Goal: Task Accomplishment & Management: Manage account settings

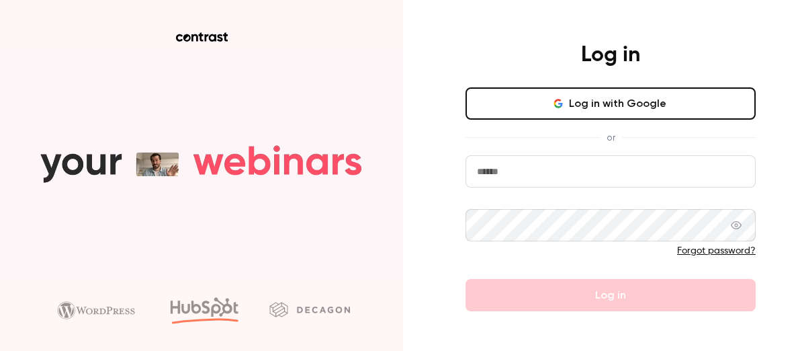
click at [533, 105] on button "Log in with Google" at bounding box center [611, 103] width 290 height 32
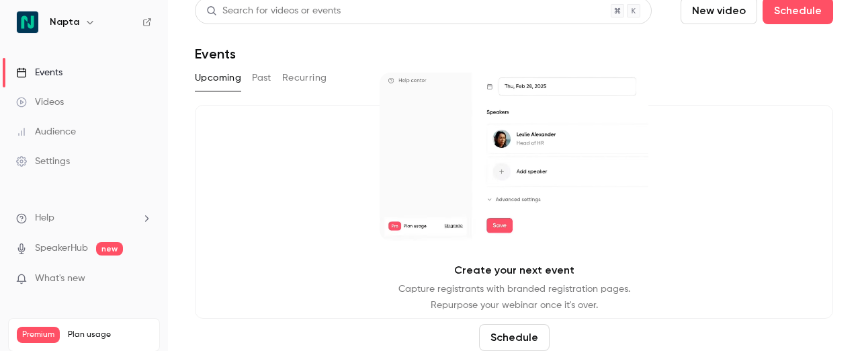
click at [69, 103] on link "Videos" at bounding box center [84, 102] width 168 height 30
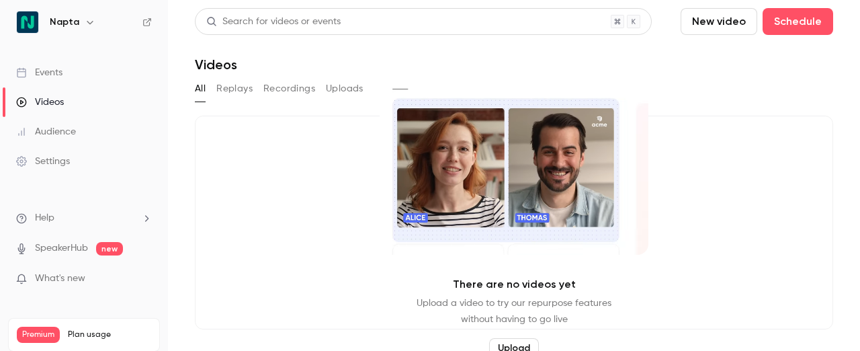
click at [58, 128] on div "Audience" at bounding box center [46, 131] width 60 height 13
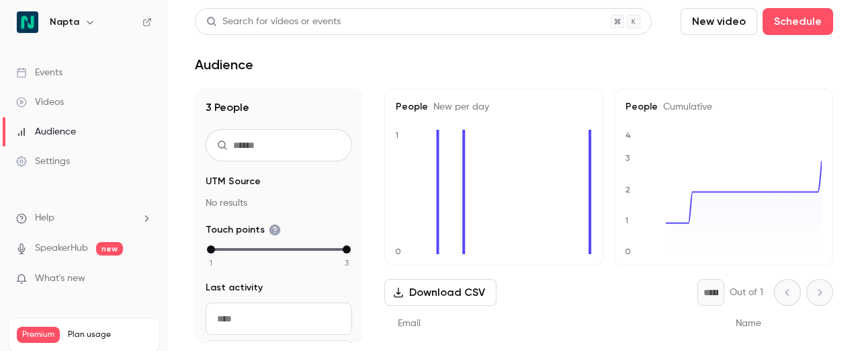
click at [55, 163] on div "Settings" at bounding box center [43, 161] width 54 height 13
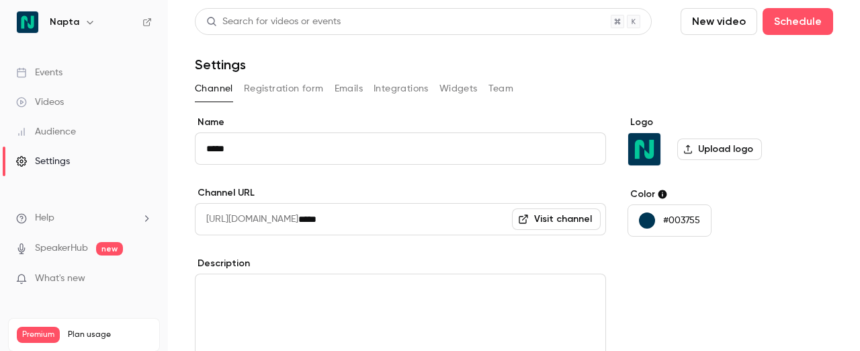
click at [316, 139] on input "*****" at bounding box center [400, 148] width 411 height 32
type input "**********"
click at [374, 181] on div "**********" at bounding box center [400, 317] width 411 height 402
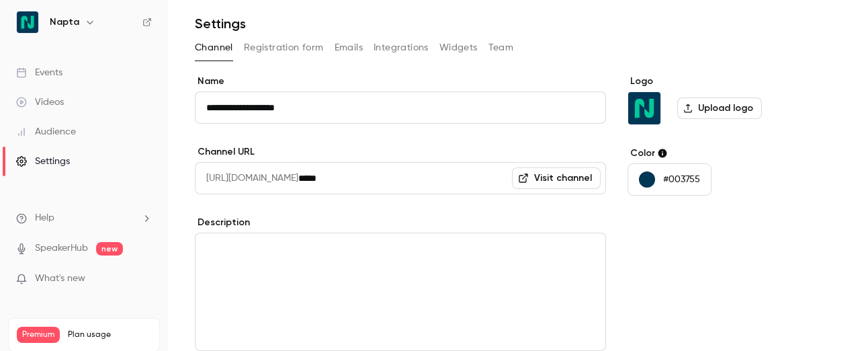
scroll to position [56, 0]
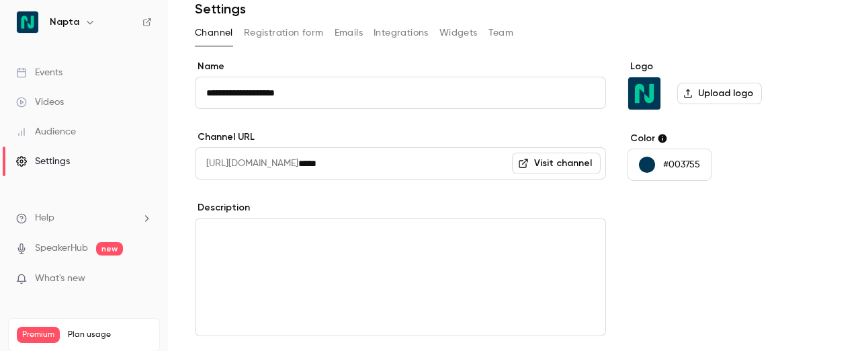
drag, startPoint x: 336, startPoint y: 161, endPoint x: 382, endPoint y: 161, distance: 46.4
click at [382, 161] on input "*****" at bounding box center [452, 163] width 308 height 32
type input "**********"
click at [660, 309] on div "Logo Upload logo Color #003755" at bounding box center [730, 261] width 206 height 402
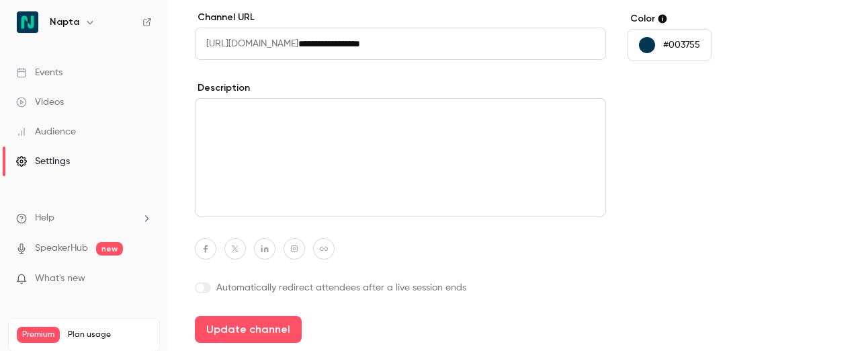
click at [286, 314] on div "**********" at bounding box center [400, 141] width 411 height 402
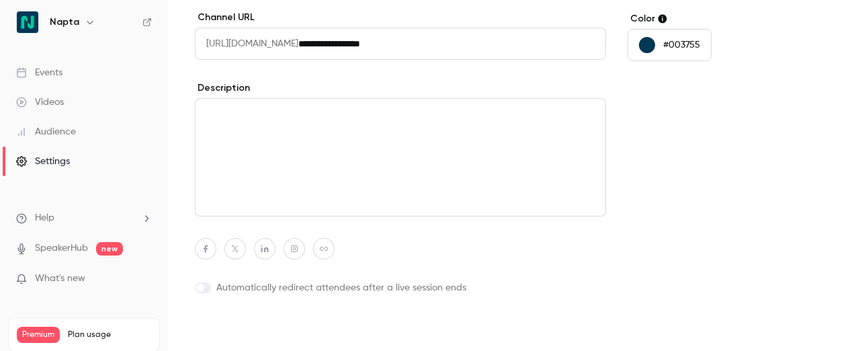
click at [286, 321] on button "Update channel" at bounding box center [248, 329] width 107 height 27
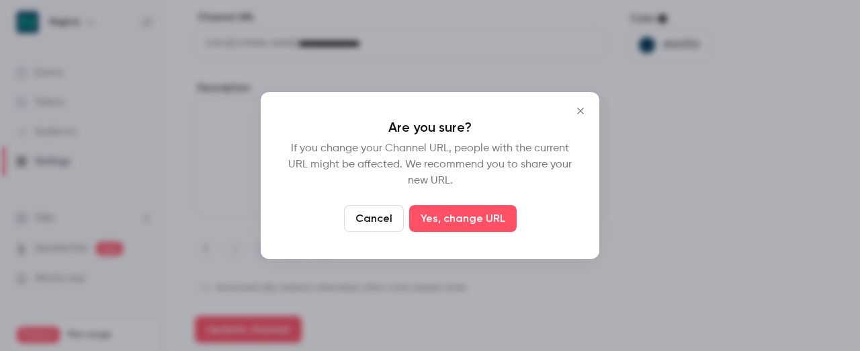
click at [371, 210] on button "Cancel" at bounding box center [374, 218] width 60 height 27
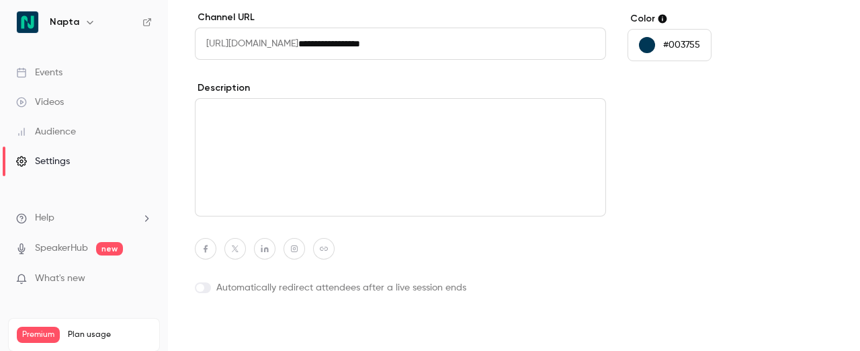
click at [271, 341] on button "Update channel" at bounding box center [248, 329] width 107 height 27
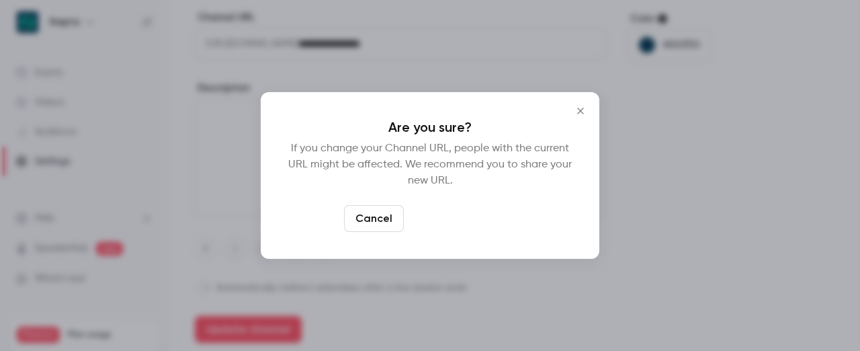
click at [446, 225] on button "Yes, change URL" at bounding box center [462, 218] width 107 height 27
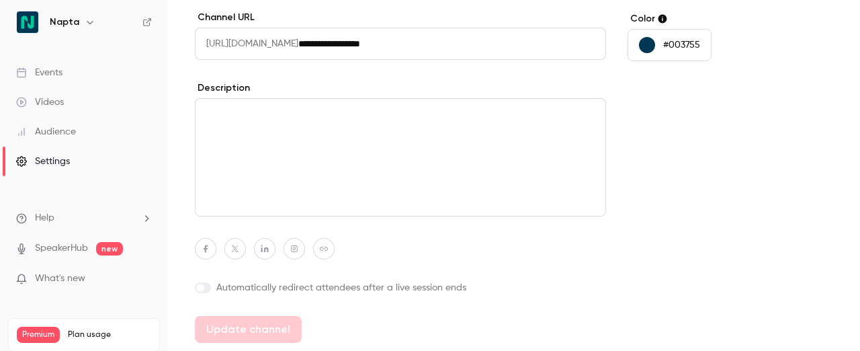
type input "*****"
type input "**********"
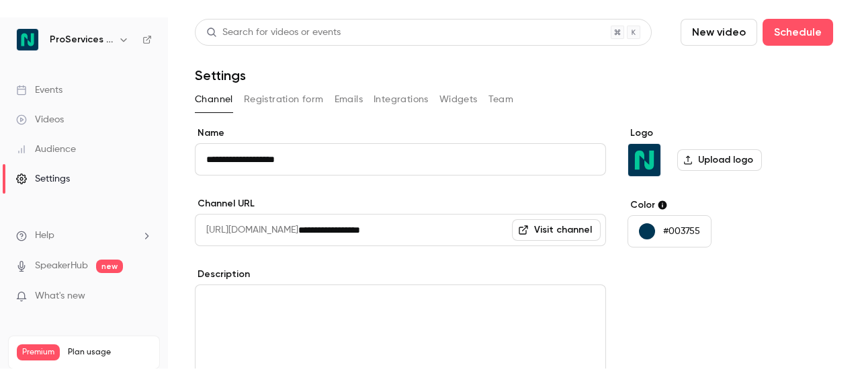
scroll to position [0, 0]
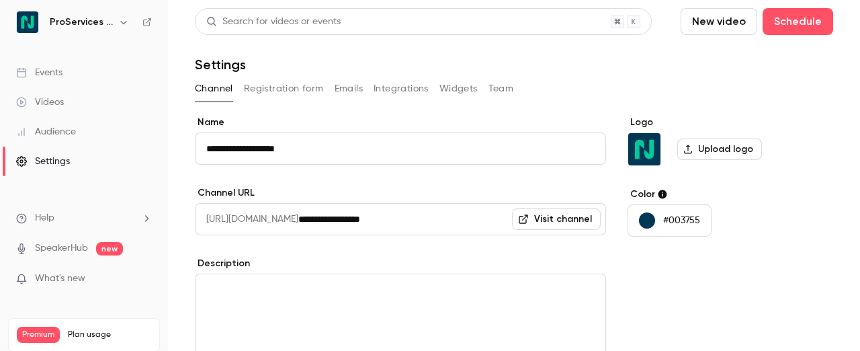
click at [552, 220] on link "Visit channel" at bounding box center [556, 218] width 89 height 21
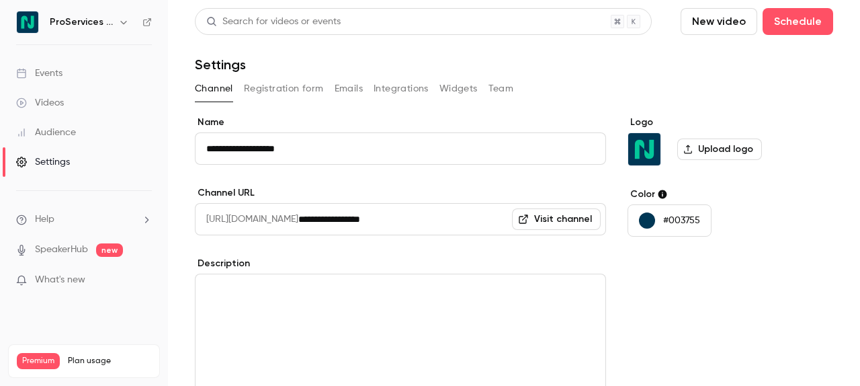
click at [701, 152] on label "Upload logo" at bounding box center [719, 148] width 85 height 21
click at [0, 0] on input "Upload logo" at bounding box center [0, 0] width 0 height 0
click at [285, 87] on button "Registration form" at bounding box center [284, 88] width 80 height 21
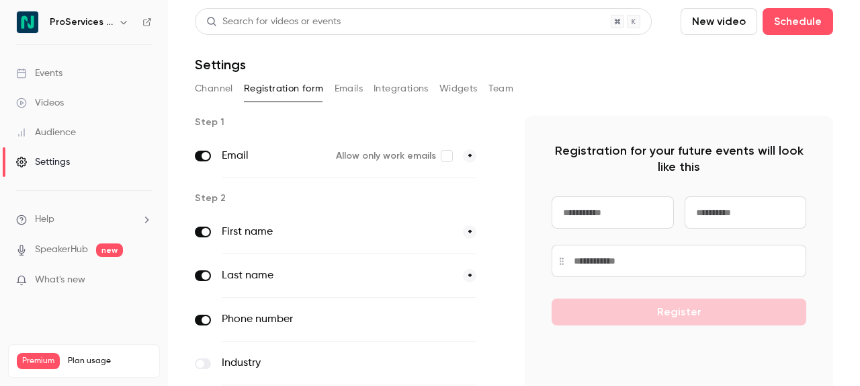
click at [316, 93] on button "Registration form" at bounding box center [284, 88] width 80 height 21
click at [335, 93] on button "Emails" at bounding box center [349, 88] width 28 height 21
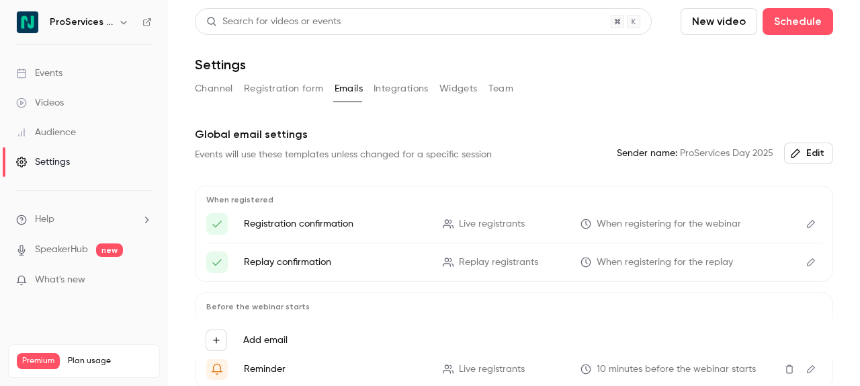
click at [398, 87] on button "Integrations" at bounding box center [401, 88] width 55 height 21
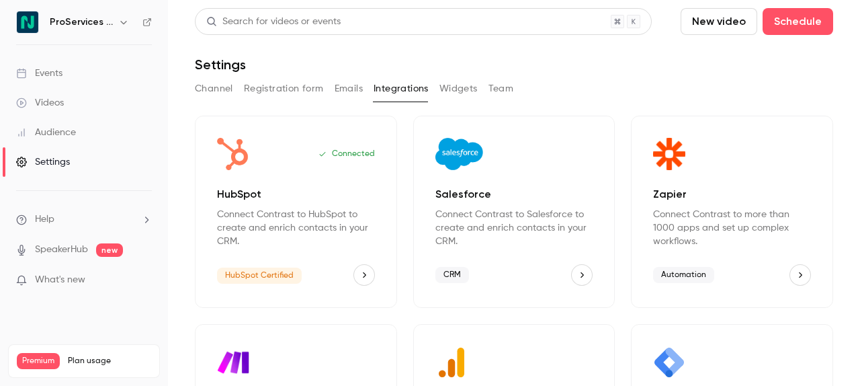
click at [445, 97] on button "Widgets" at bounding box center [458, 88] width 38 height 21
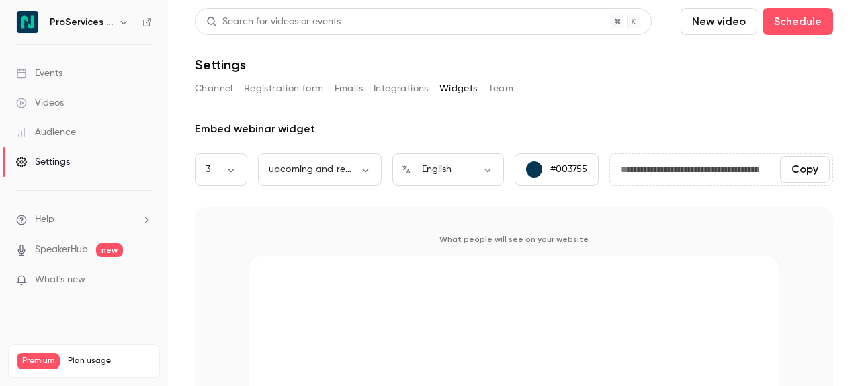
click at [490, 87] on button "Team" at bounding box center [501, 88] width 26 height 21
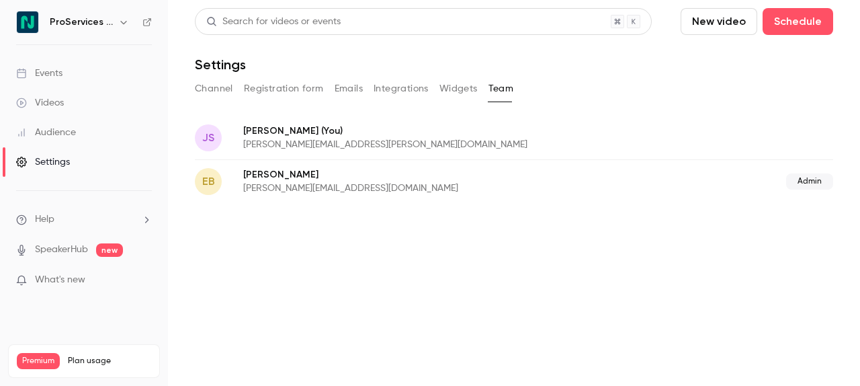
click at [232, 94] on button "Channel" at bounding box center [214, 88] width 38 height 21
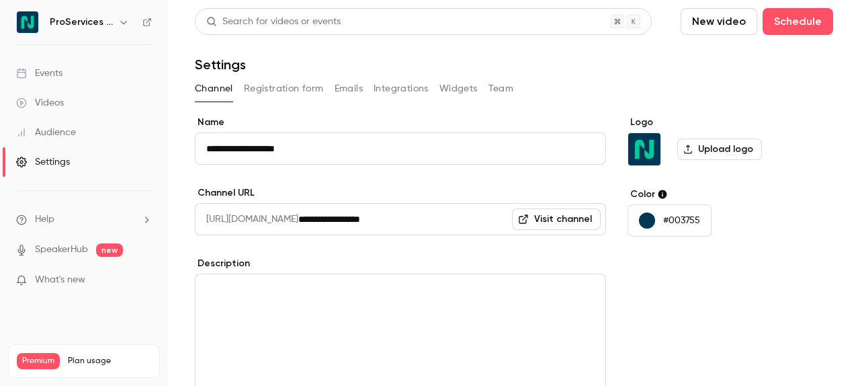
click at [276, 81] on button "Registration form" at bounding box center [284, 88] width 80 height 21
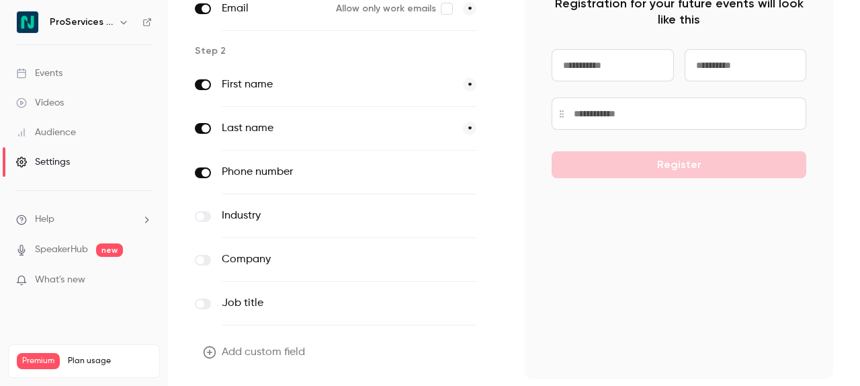
scroll to position [189, 0]
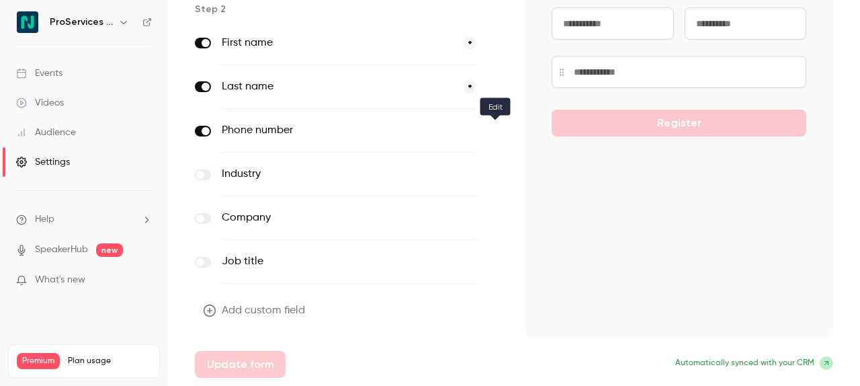
click at [490, 132] on button "button" at bounding box center [495, 131] width 16 height 16
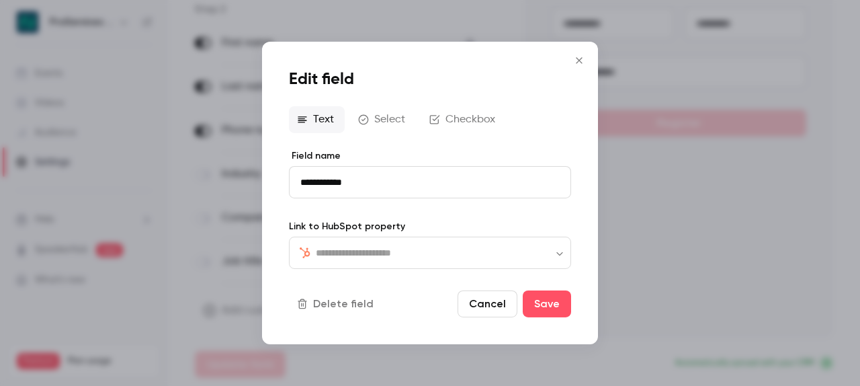
type input "**********"
click at [577, 64] on icon "Close" at bounding box center [579, 60] width 16 height 11
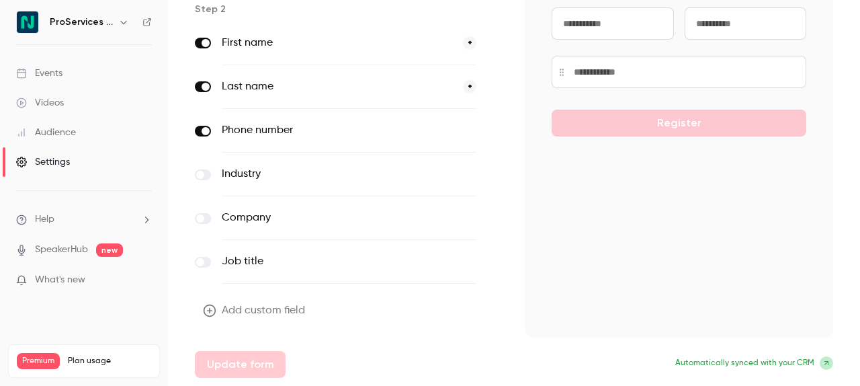
click at [452, 130] on button "optional" at bounding box center [453, 130] width 45 height 13
click at [229, 361] on button "Update form" at bounding box center [240, 364] width 91 height 27
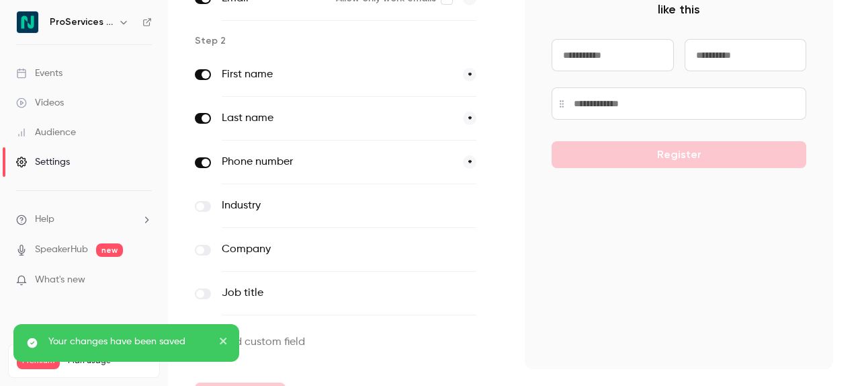
scroll to position [160, 0]
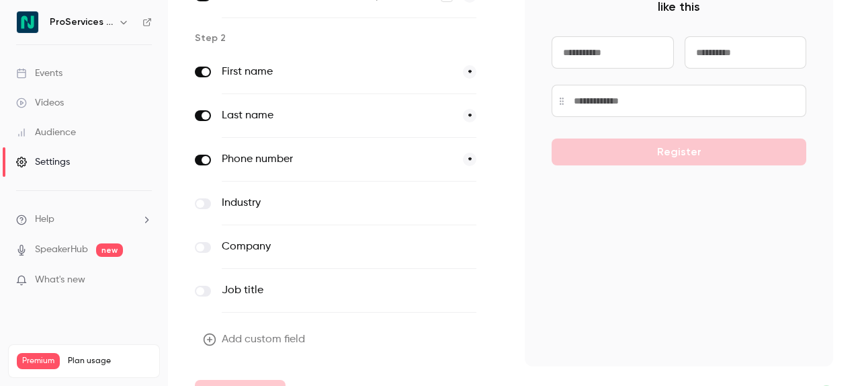
click at [491, 161] on icon "button" at bounding box center [495, 160] width 8 height 8
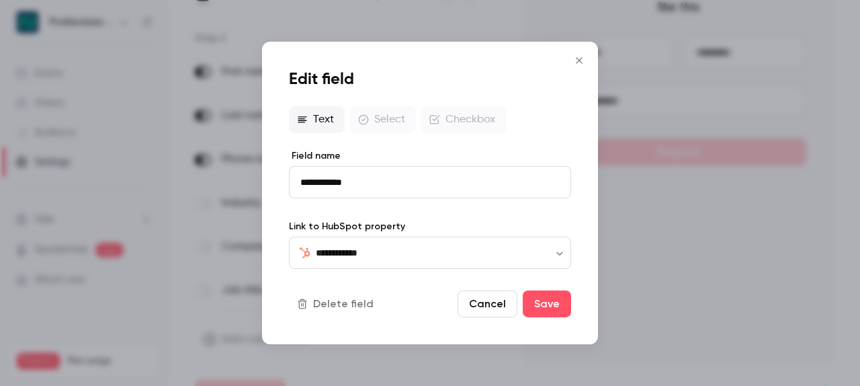
click at [579, 52] on button "Close" at bounding box center [579, 60] width 27 height 27
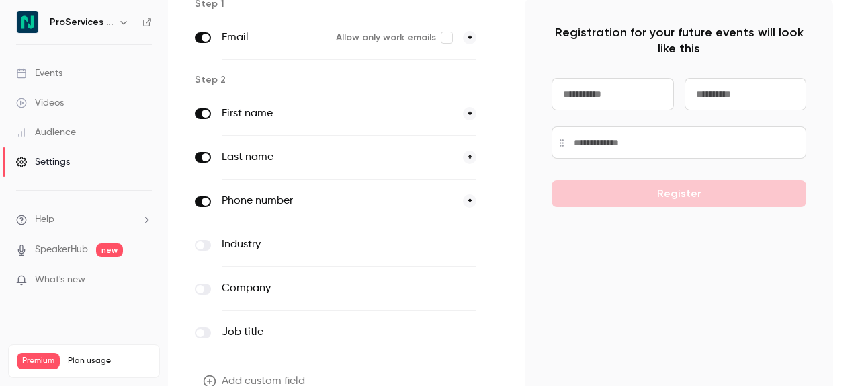
scroll to position [89, 0]
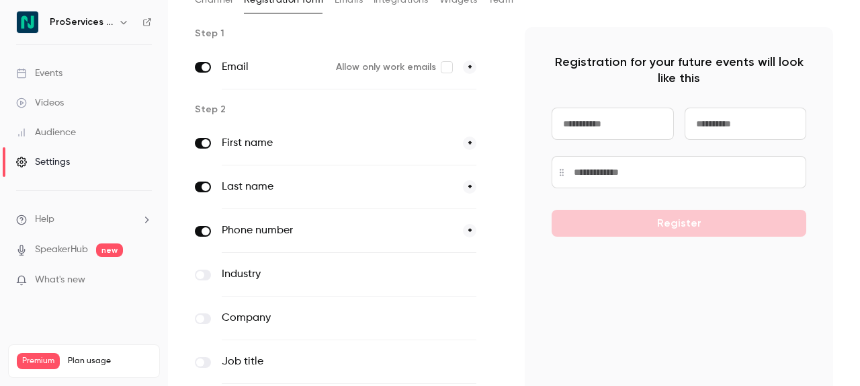
click at [496, 183] on span at bounding box center [495, 187] width 16 height 17
click at [494, 143] on span at bounding box center [495, 143] width 16 height 17
click at [235, 140] on label "First name" at bounding box center [337, 143] width 230 height 16
click at [500, 148] on span at bounding box center [495, 143] width 16 height 17
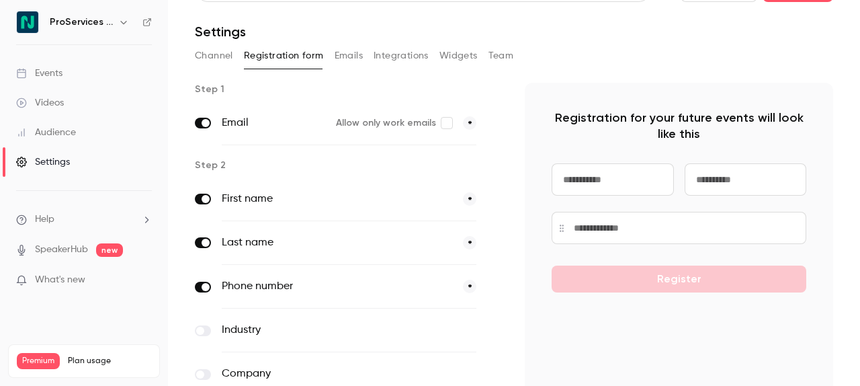
scroll to position [39, 0]
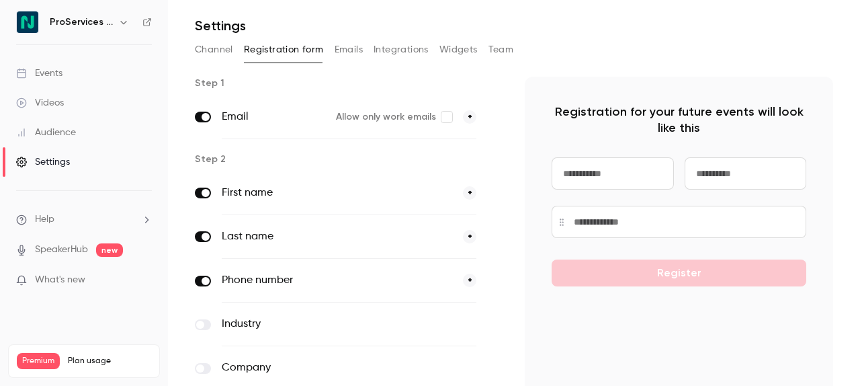
click at [392, 48] on button "Integrations" at bounding box center [401, 49] width 55 height 21
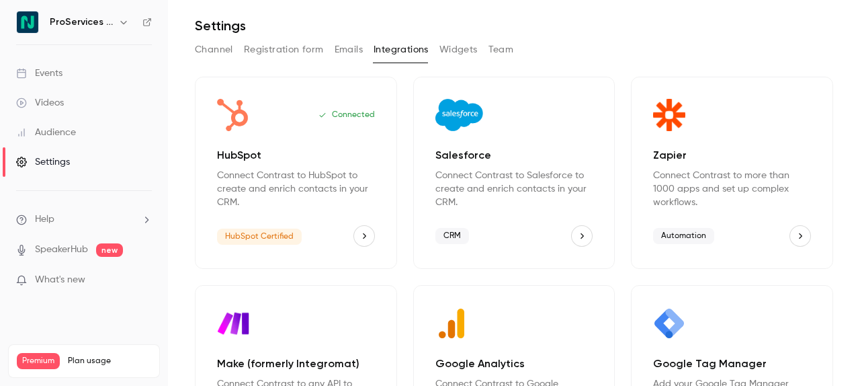
click at [257, 52] on button "Registration form" at bounding box center [284, 49] width 80 height 21
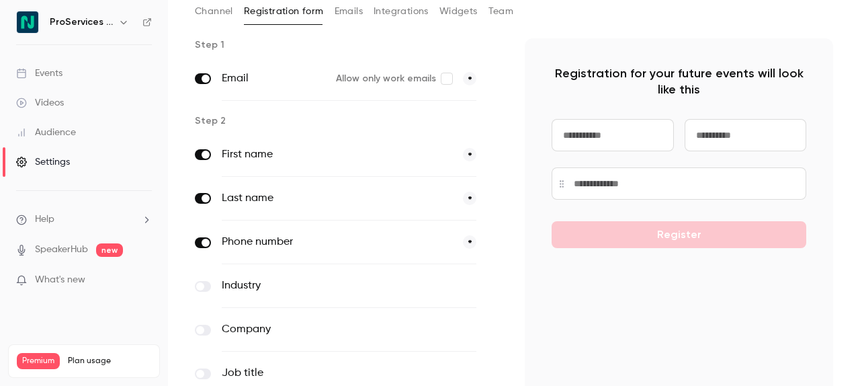
scroll to position [87, 0]
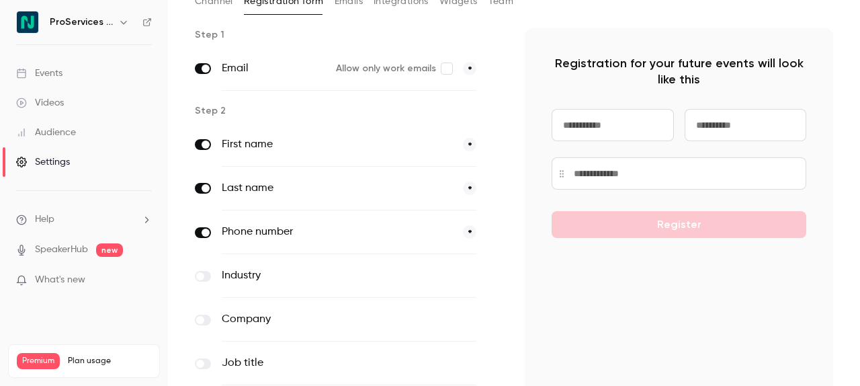
click at [476, 148] on div "First name *" at bounding box center [349, 145] width 308 height 44
click at [462, 146] on div "First name *" at bounding box center [349, 145] width 255 height 44
click at [232, 145] on label "First name" at bounding box center [337, 144] width 230 height 16
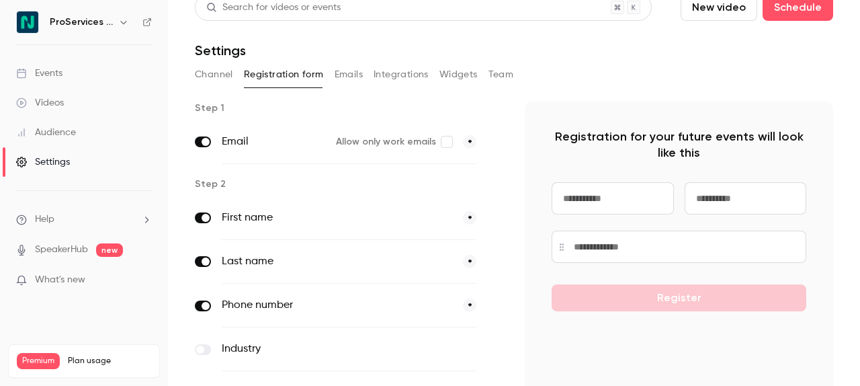
scroll to position [0, 0]
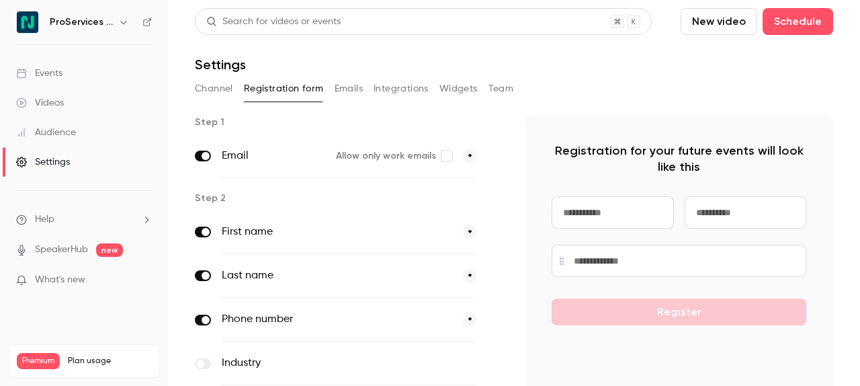
click at [570, 204] on input at bounding box center [613, 212] width 122 height 32
click at [708, 215] on input at bounding box center [746, 212] width 122 height 32
click at [355, 92] on button "Emails" at bounding box center [349, 88] width 28 height 21
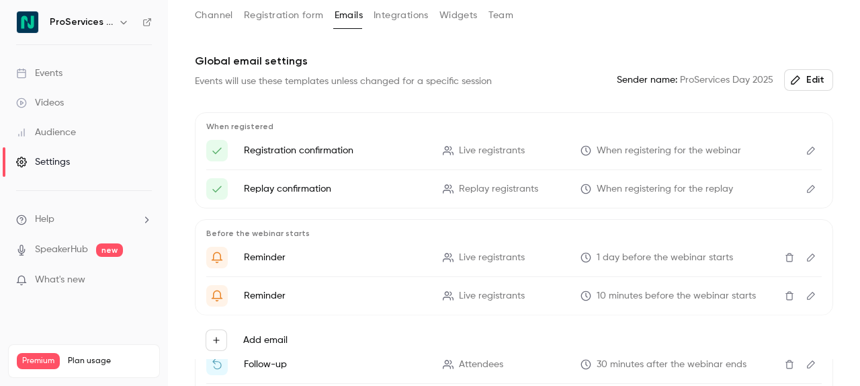
scroll to position [75, 0]
click at [752, 81] on span "Sender name: ProServices Day 2025" at bounding box center [695, 79] width 157 height 14
click at [752, 94] on div "Global email settings Events will use these templates unless changed for a spec…" at bounding box center [514, 247] width 638 height 390
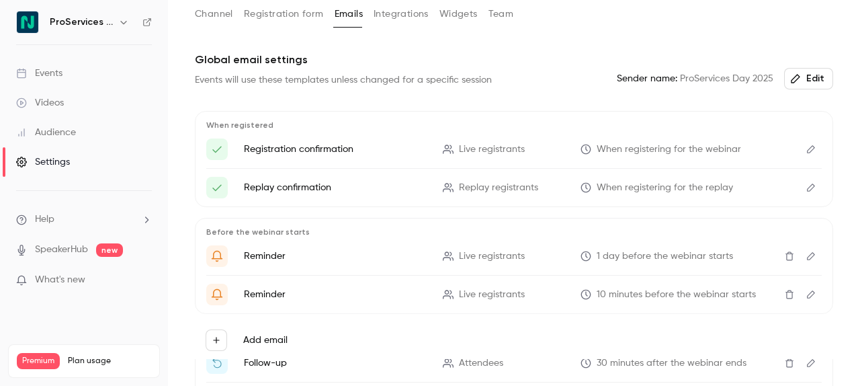
click at [794, 73] on icon "button" at bounding box center [795, 78] width 11 height 11
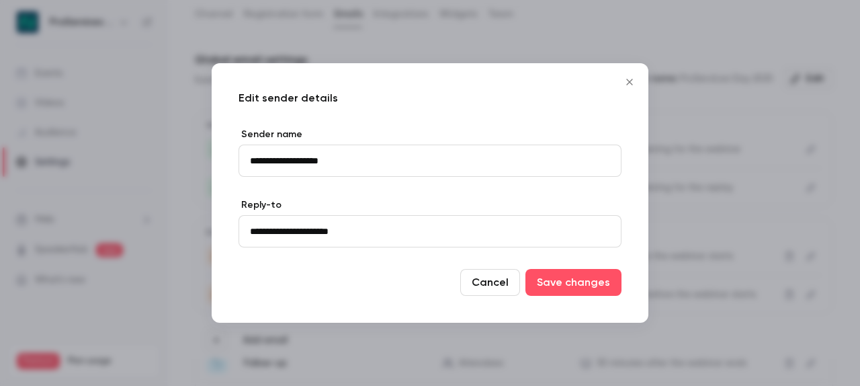
click at [419, 148] on input "**********" at bounding box center [429, 160] width 383 height 32
click at [406, 230] on input "**********" at bounding box center [429, 231] width 383 height 32
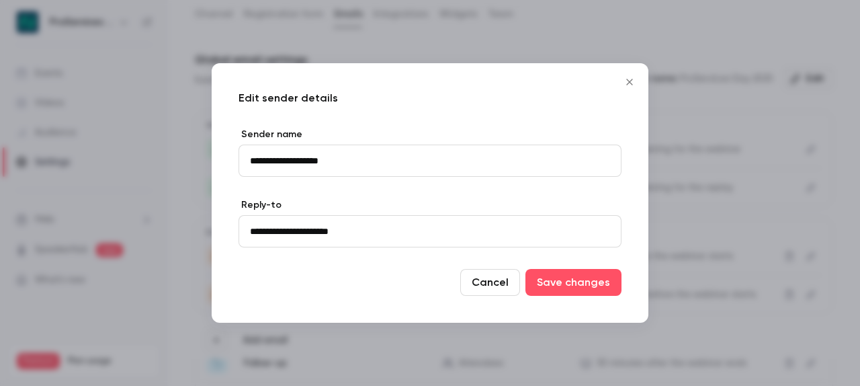
click at [406, 230] on input "**********" at bounding box center [429, 231] width 383 height 32
type input "**********"
click at [554, 290] on button "Save changes" at bounding box center [573, 282] width 96 height 27
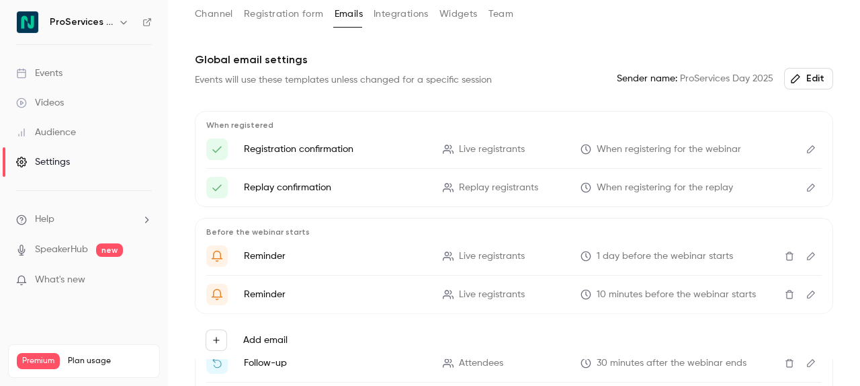
click at [797, 150] on icon "Edit" at bounding box center [810, 148] width 11 height 9
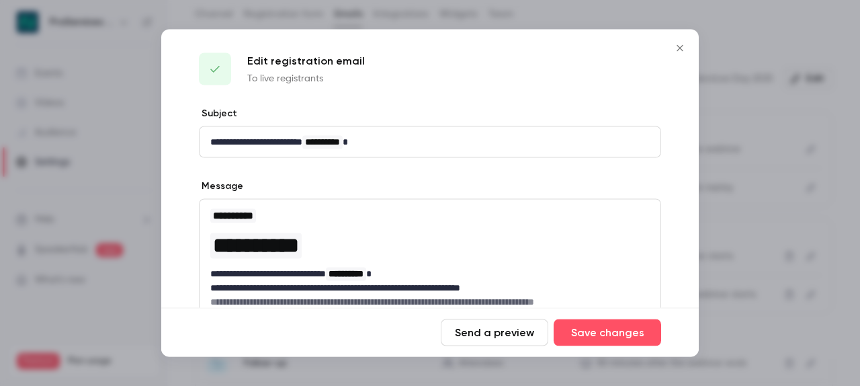
scroll to position [0, 0]
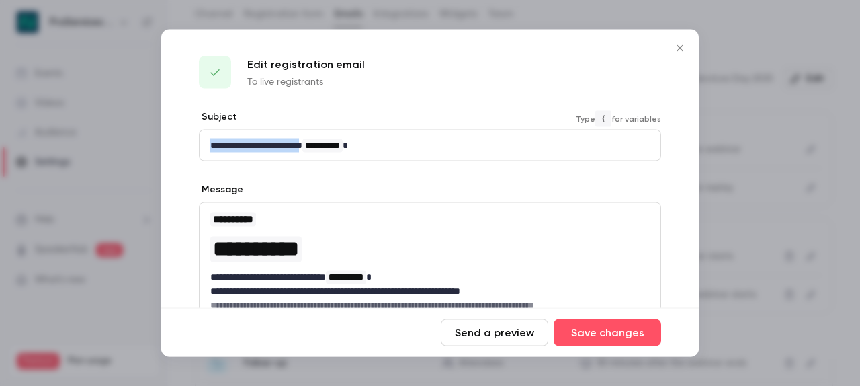
drag, startPoint x: 314, startPoint y: 145, endPoint x: 193, endPoint y: 145, distance: 121.6
click at [193, 145] on div "**********" at bounding box center [429, 317] width 537 height 414
click at [345, 146] on p "**********" at bounding box center [429, 145] width 439 height 14
click at [406, 104] on div "Edit registration email To live registrants" at bounding box center [429, 70] width 537 height 81
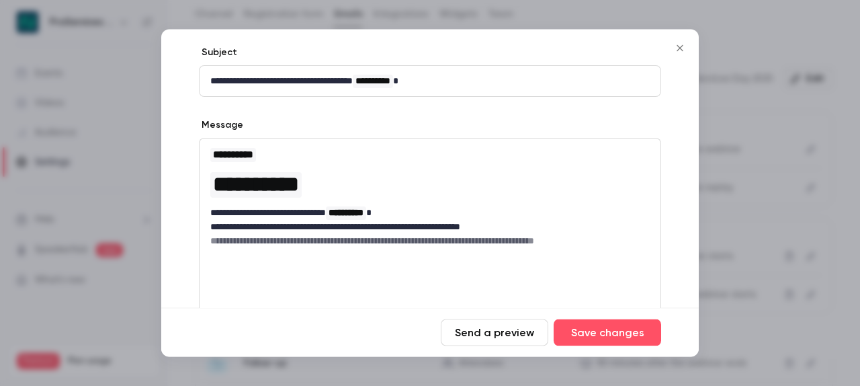
scroll to position [66, 0]
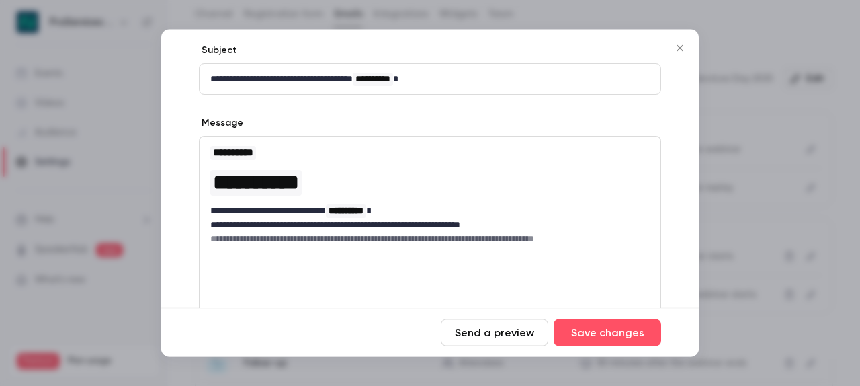
click at [419, 221] on p "**********" at bounding box center [429, 225] width 439 height 14
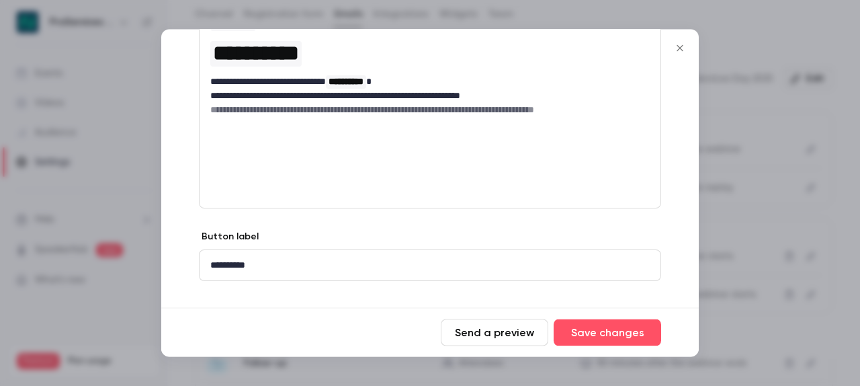
scroll to position [217, 0]
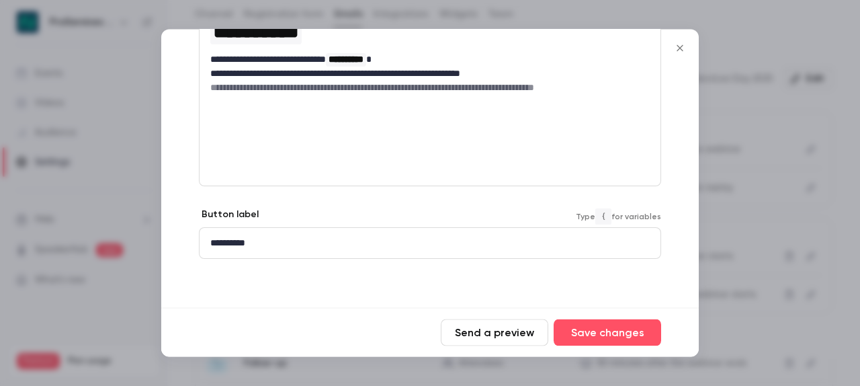
click at [266, 244] on p "**********" at bounding box center [429, 243] width 439 height 14
click at [327, 274] on div "**********" at bounding box center [429, 100] width 537 height 414
click at [488, 319] on button "Send a preview" at bounding box center [494, 332] width 107 height 27
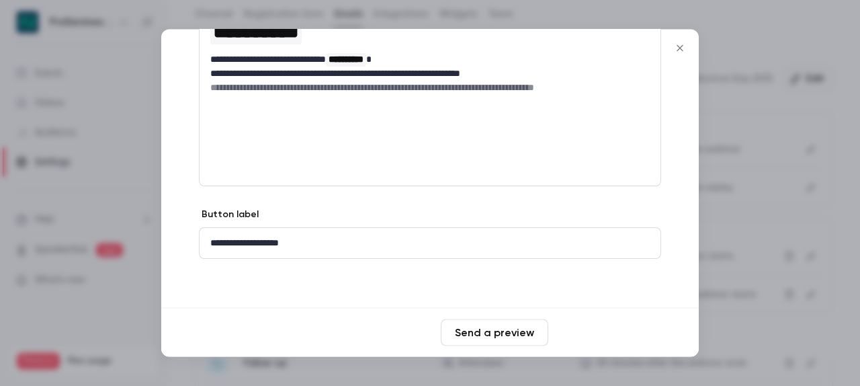
click at [629, 335] on button "Save changes" at bounding box center [607, 332] width 107 height 27
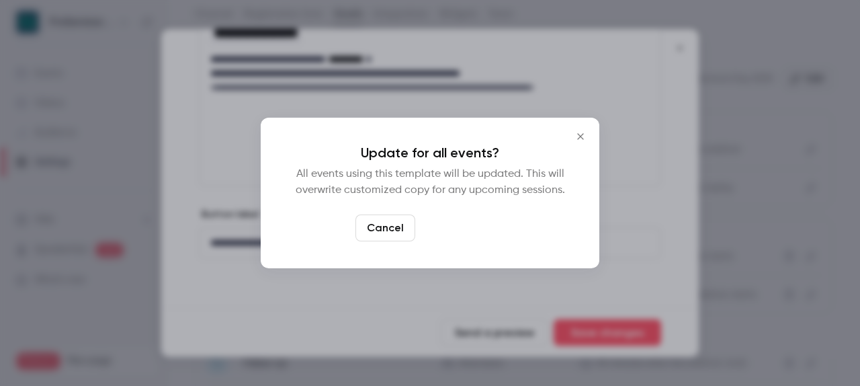
click at [444, 232] on button "Yes, update" at bounding box center [463, 227] width 85 height 27
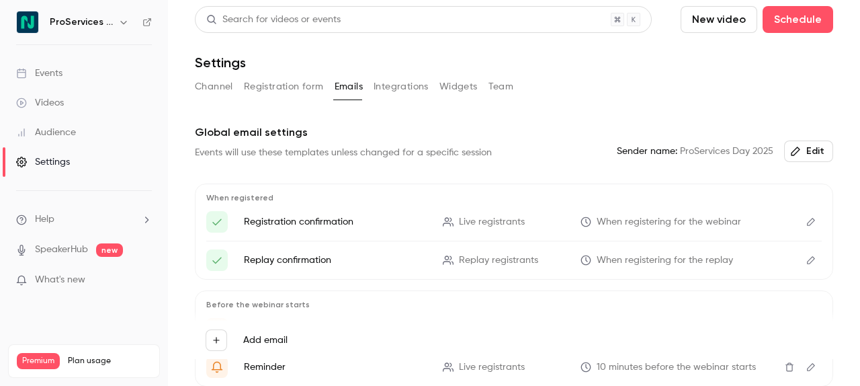
scroll to position [0, 0]
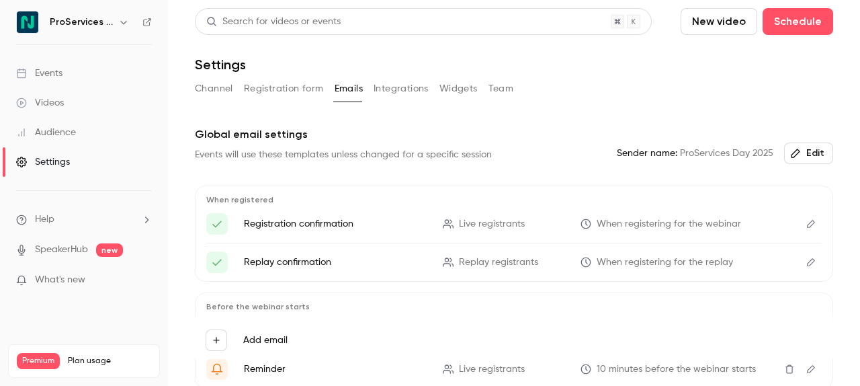
click at [101, 81] on link "Events" at bounding box center [84, 73] width 168 height 30
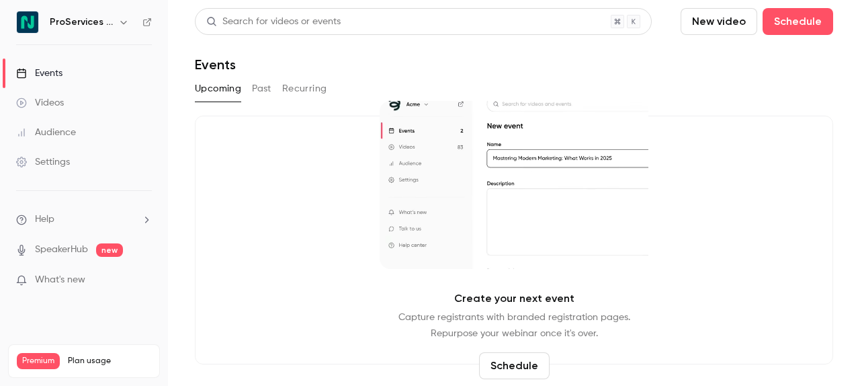
click at [80, 106] on link "Videos" at bounding box center [84, 103] width 168 height 30
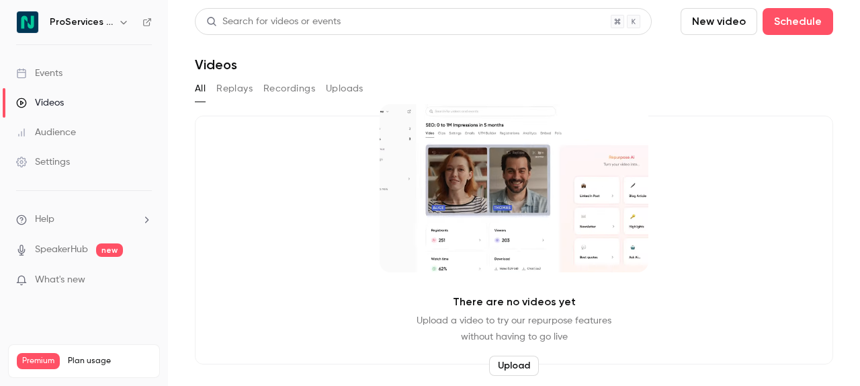
click at [66, 164] on div "Settings" at bounding box center [43, 161] width 54 height 13
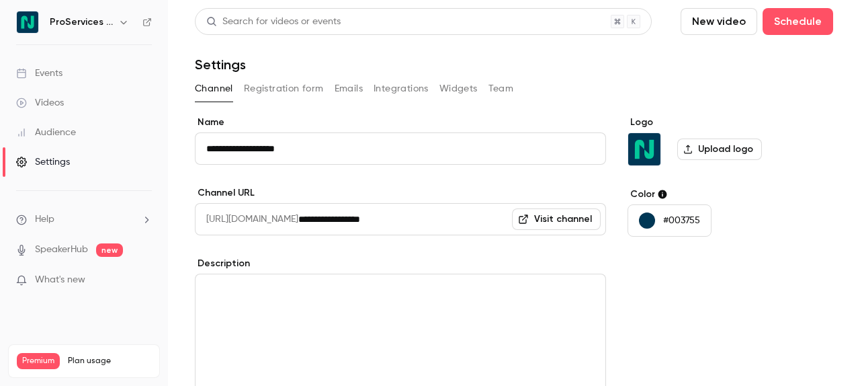
click at [436, 85] on div "Channel Registration form Emails Integrations Widgets Team" at bounding box center [514, 88] width 638 height 21
click at [463, 89] on button "Widgets" at bounding box center [458, 88] width 38 height 21
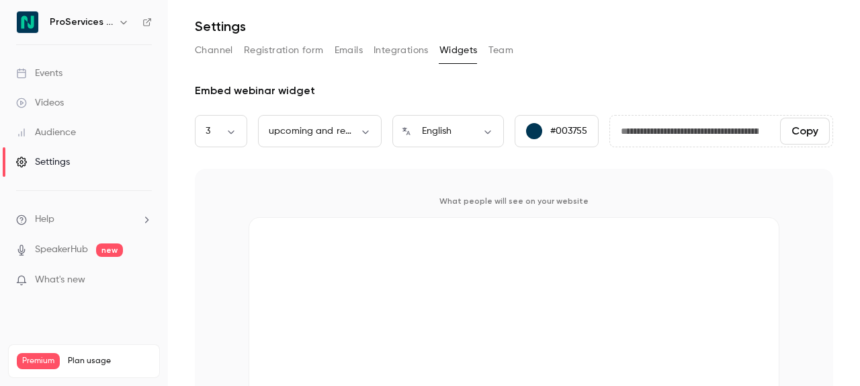
scroll to position [29, 0]
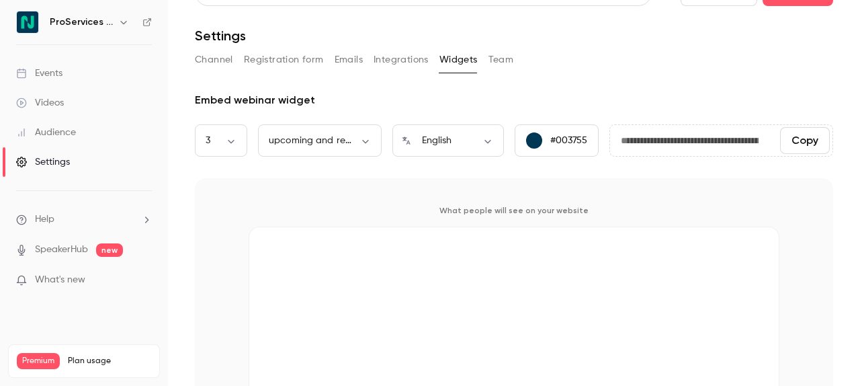
click at [496, 67] on button "Team" at bounding box center [501, 59] width 26 height 21
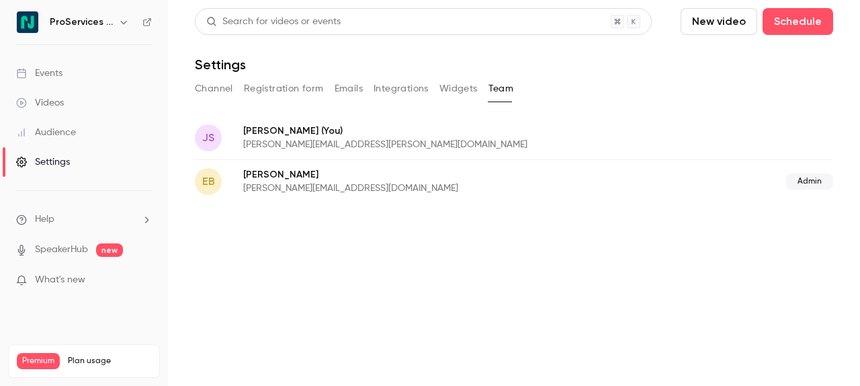
click at [55, 70] on div "Events" at bounding box center [39, 73] width 46 height 13
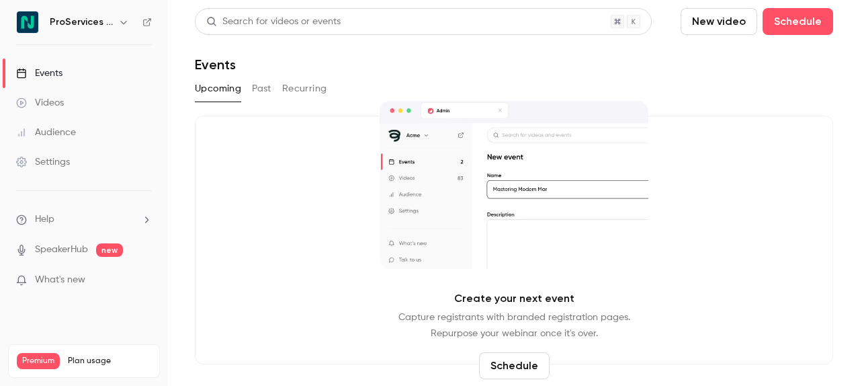
click at [524, 356] on button "Schedule" at bounding box center [514, 365] width 71 height 27
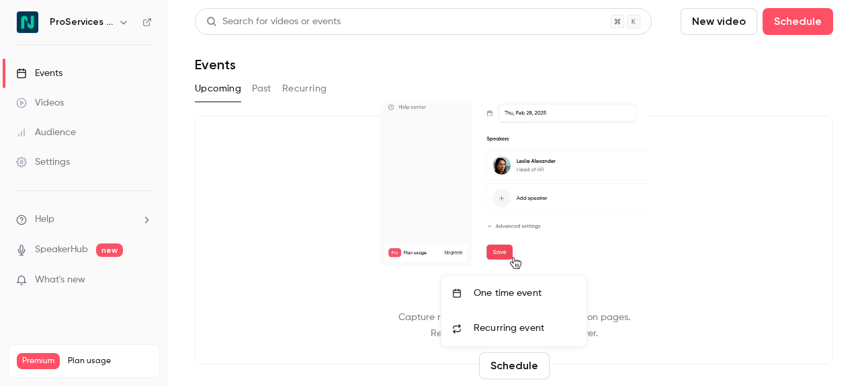
click at [519, 292] on div "One time event" at bounding box center [525, 292] width 102 height 13
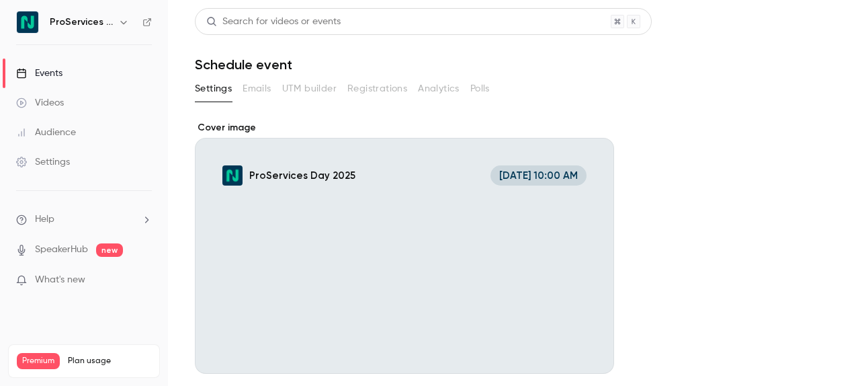
scroll to position [235, 0]
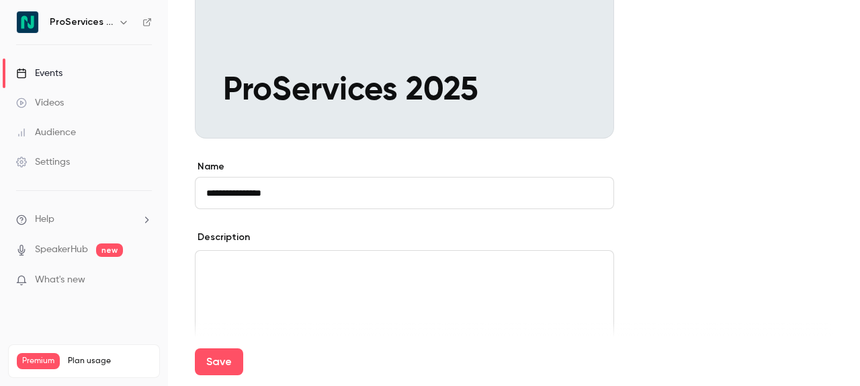
type input "**********"
click at [524, 276] on div "editor" at bounding box center [404, 310] width 418 height 118
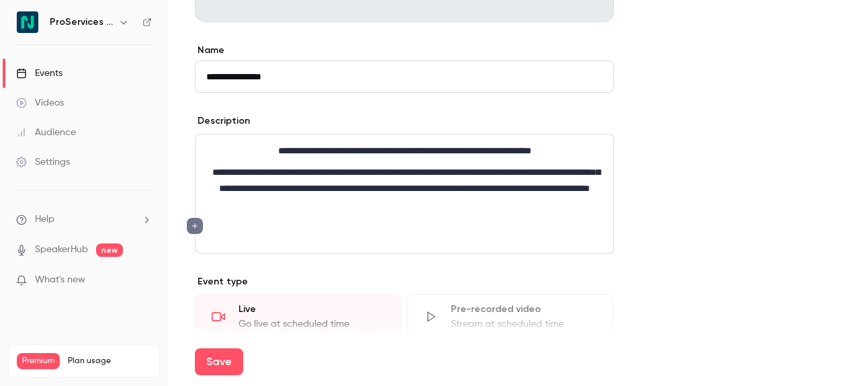
scroll to position [0, 0]
click at [236, 152] on p "**********" at bounding box center [404, 150] width 396 height 16
click at [361, 164] on p "**********" at bounding box center [404, 188] width 396 height 48
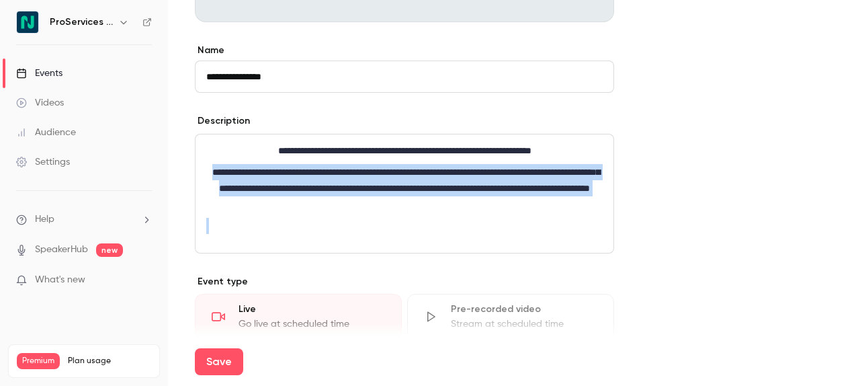
click at [361, 164] on p "**********" at bounding box center [404, 188] width 396 height 48
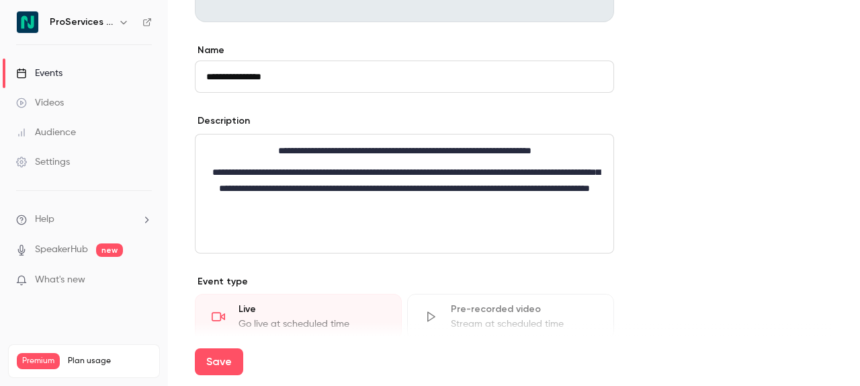
click at [360, 151] on p "**********" at bounding box center [404, 150] width 396 height 16
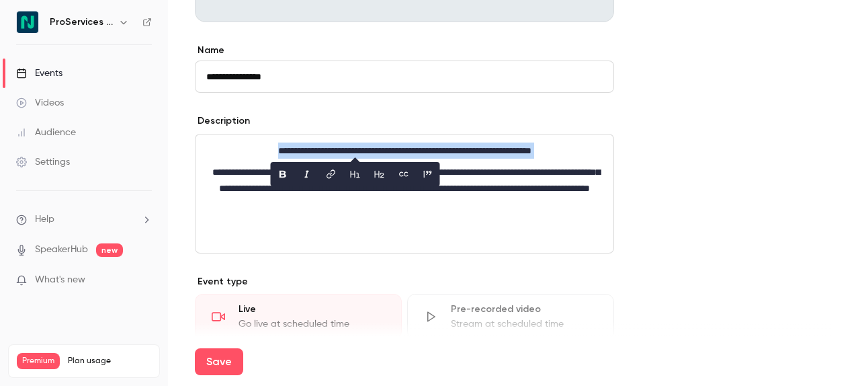
click at [360, 151] on p "**********" at bounding box center [404, 150] width 396 height 16
click at [245, 153] on p "**********" at bounding box center [404, 150] width 396 height 16
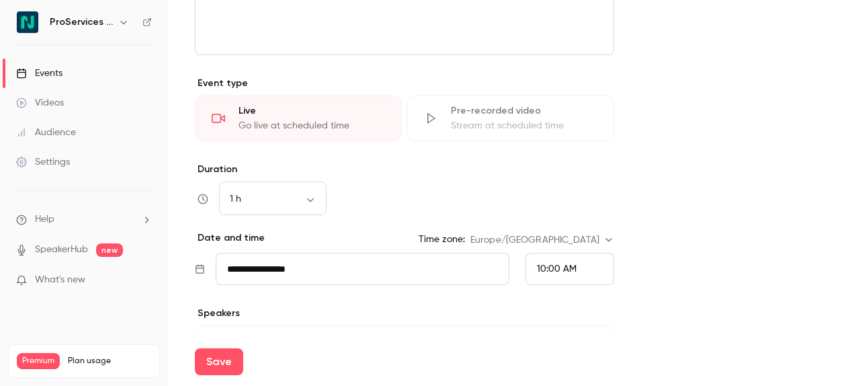
scroll to position [554, 0]
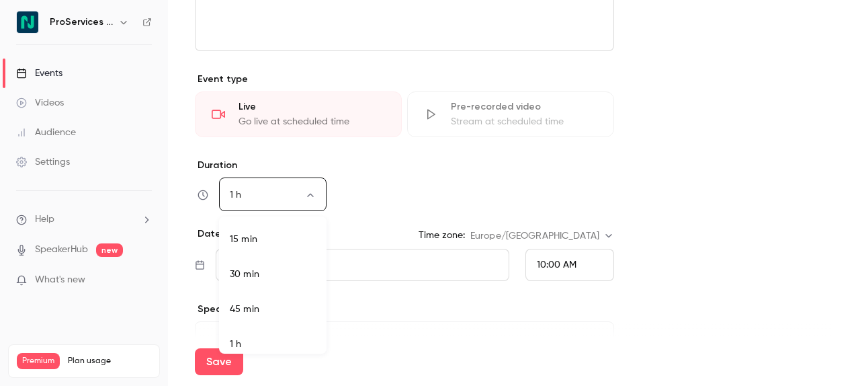
click at [311, 198] on body "**********" at bounding box center [430, 193] width 860 height 386
click at [363, 206] on div at bounding box center [430, 193] width 860 height 386
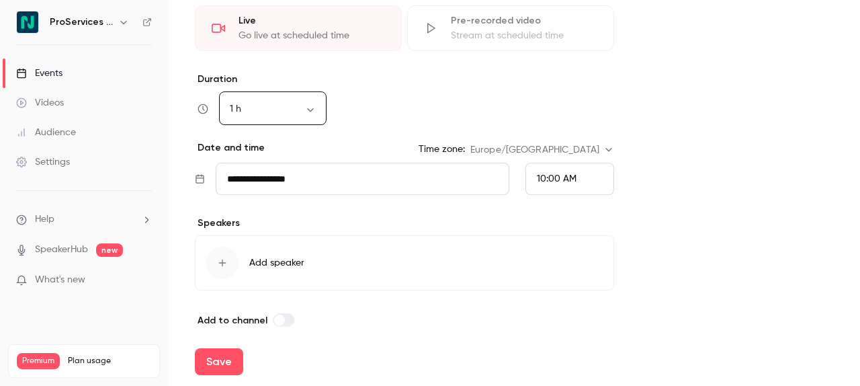
scroll to position [641, 0]
click at [549, 181] on span "10:00 AM" at bounding box center [557, 177] width 40 height 9
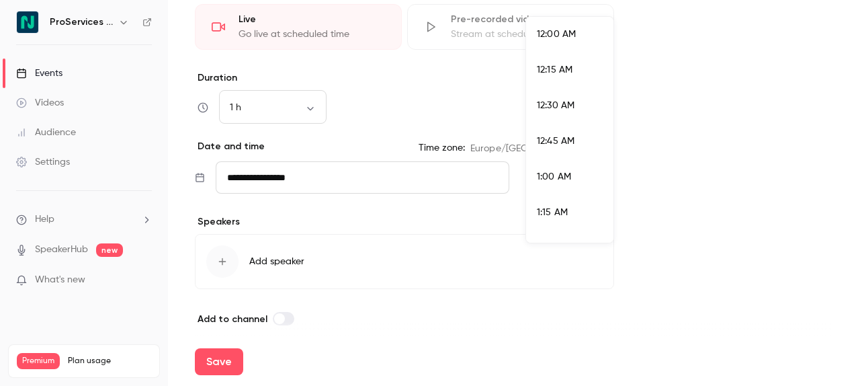
scroll to position [1329, 0]
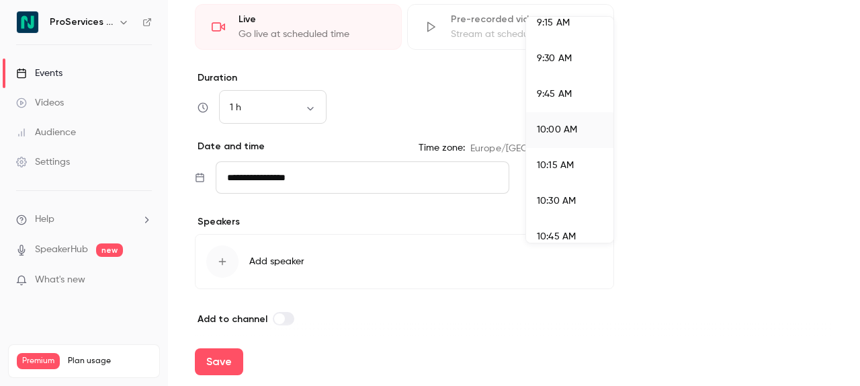
click at [571, 128] on span "10:00 AM" at bounding box center [557, 129] width 40 height 9
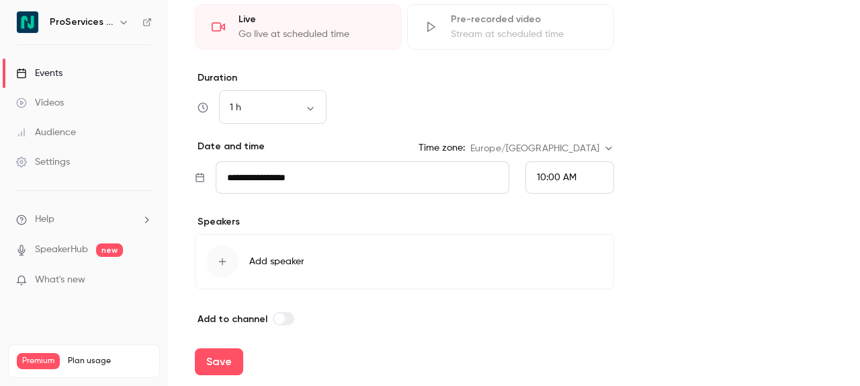
click at [609, 211] on div "**********" at bounding box center [404, 40] width 419 height 572
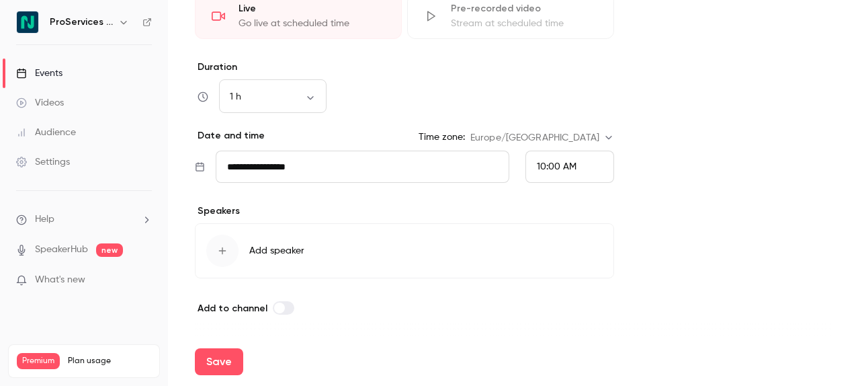
click at [226, 247] on icon "button" at bounding box center [222, 250] width 11 height 11
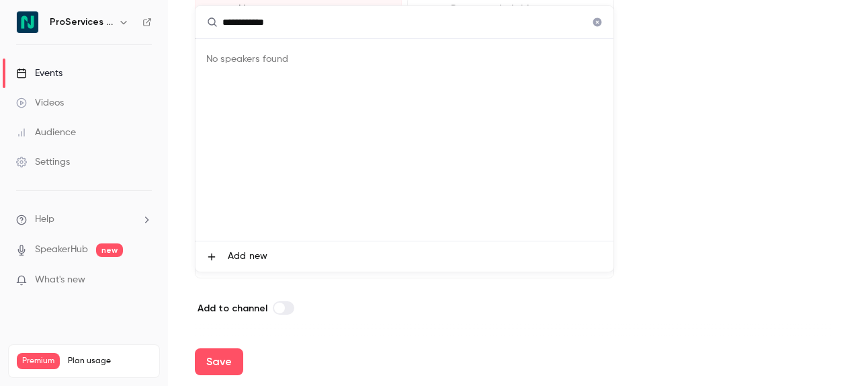
type input "**********"
click at [253, 257] on span "Add new" at bounding box center [248, 256] width 40 height 14
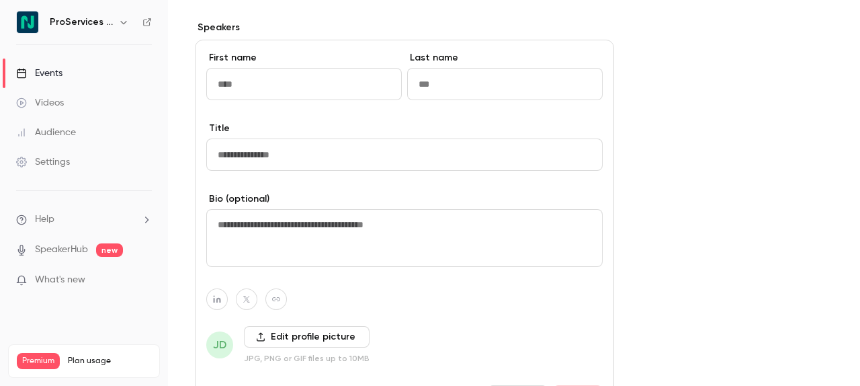
scroll to position [838, 0]
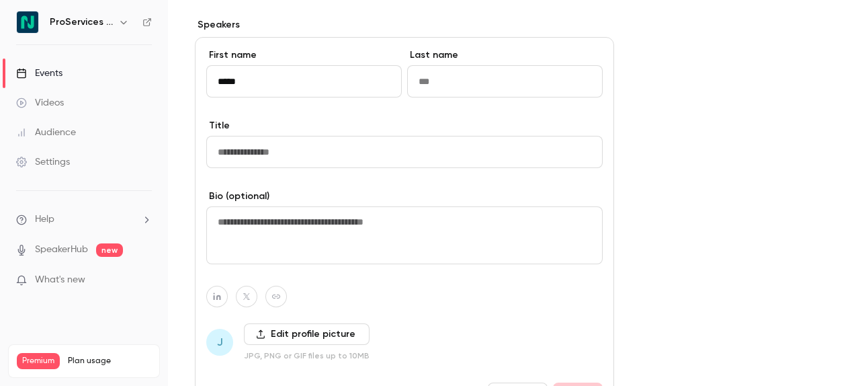
type input "*****"
type input "*******"
click at [249, 159] on input "Title" at bounding box center [404, 152] width 396 height 32
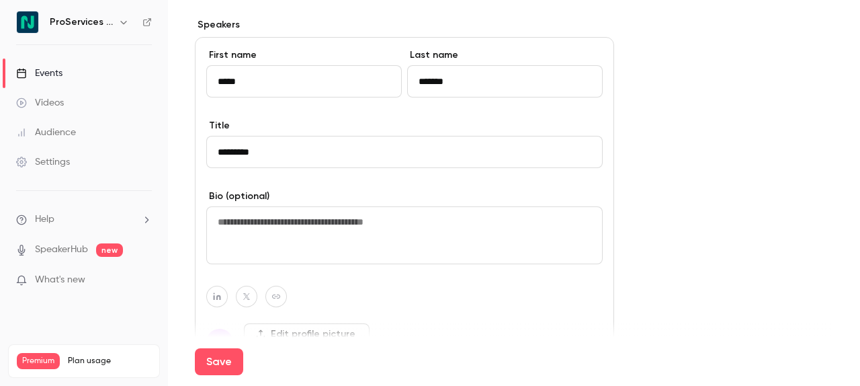
click at [248, 247] on textarea at bounding box center [404, 235] width 396 height 58
click at [284, 148] on input "*********" at bounding box center [404, 152] width 396 height 32
type input "**********"
click at [277, 225] on textarea at bounding box center [404, 235] width 396 height 58
type textarea "**********"
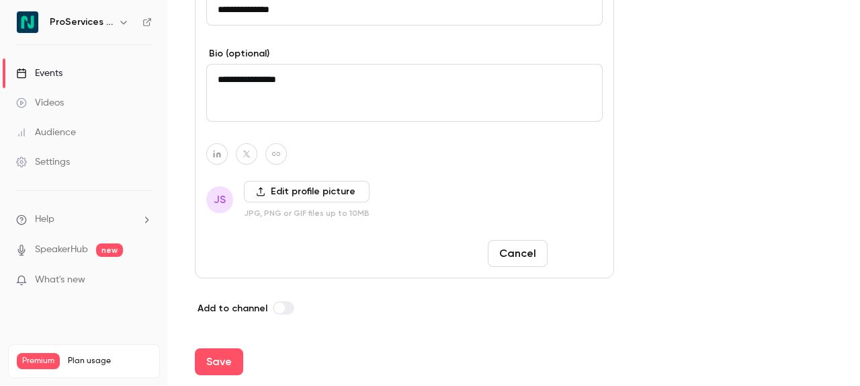
click at [562, 245] on button "Done" at bounding box center [578, 253] width 50 height 27
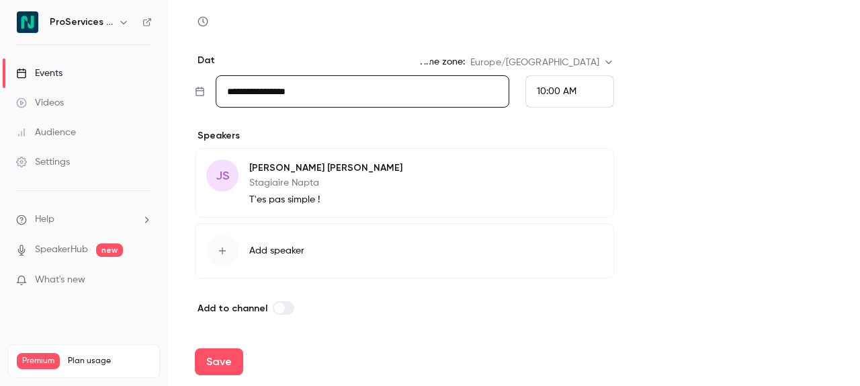
click at [423, 99] on input "**********" at bounding box center [363, 91] width 294 height 32
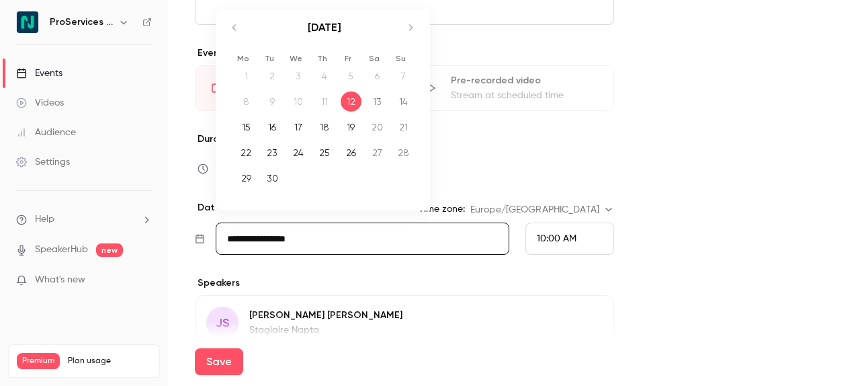
scroll to position [579, 0]
click at [413, 23] on icon "Move forward to switch to the next month." at bounding box center [410, 28] width 16 height 16
click at [328, 173] on div "27" at bounding box center [324, 179] width 21 height 20
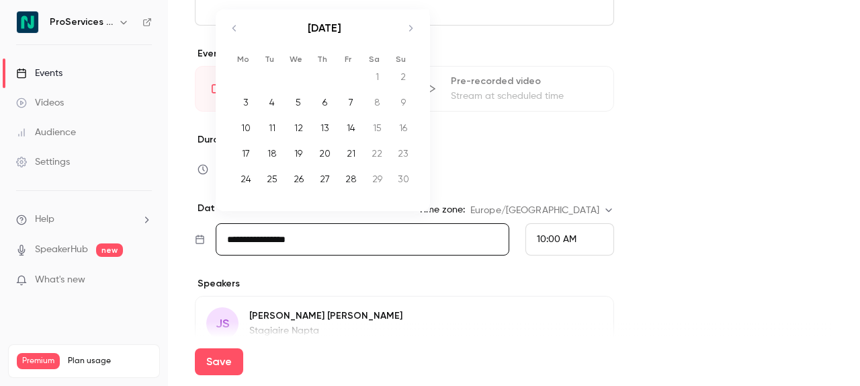
type input "**********"
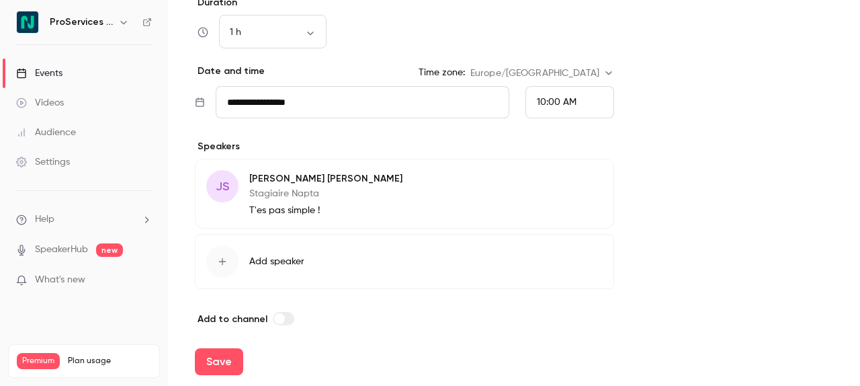
scroll to position [717, 0]
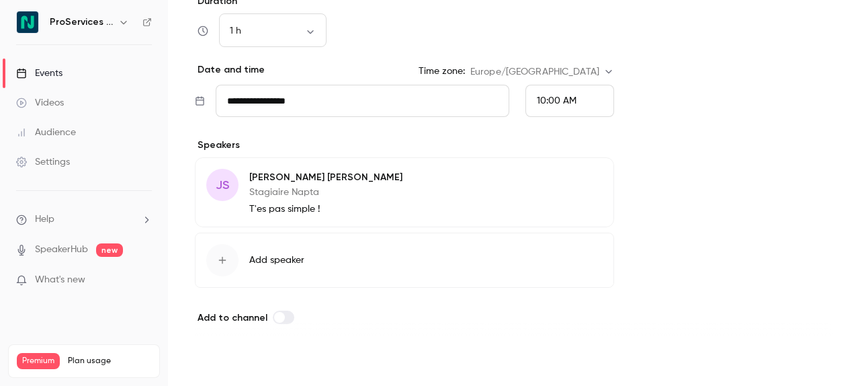
click at [235, 360] on button "Save" at bounding box center [219, 361] width 48 height 27
type input "**********"
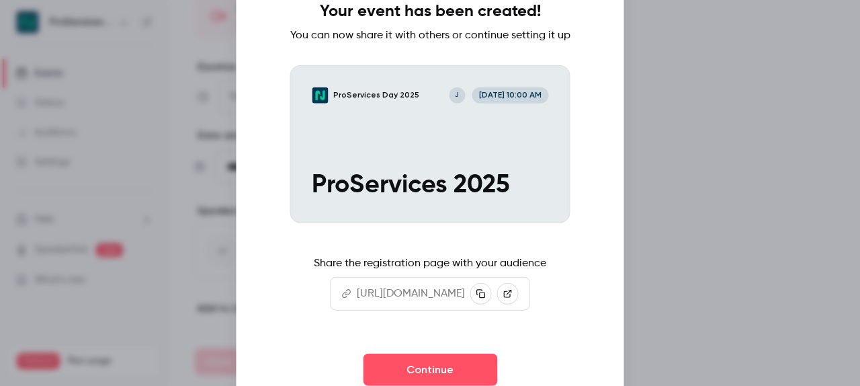
scroll to position [652, 0]
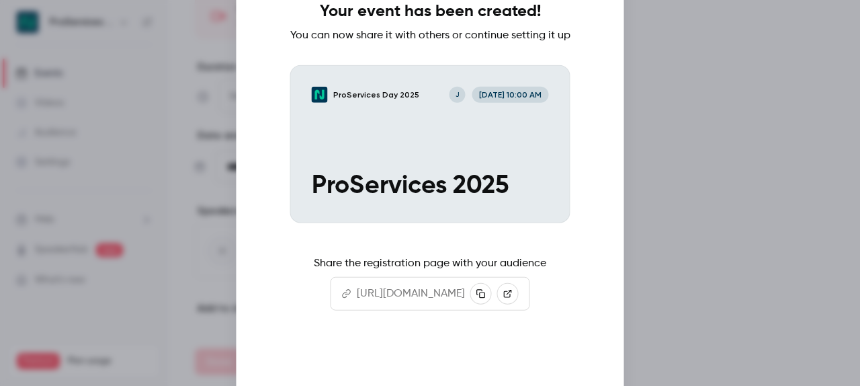
click at [421, 369] on button "Continue" at bounding box center [430, 369] width 134 height 32
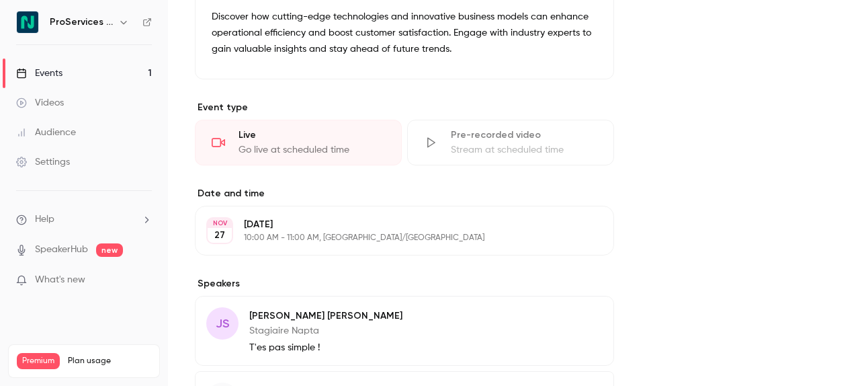
scroll to position [604, 0]
click at [568, 224] on button "Edit" at bounding box center [578, 230] width 49 height 21
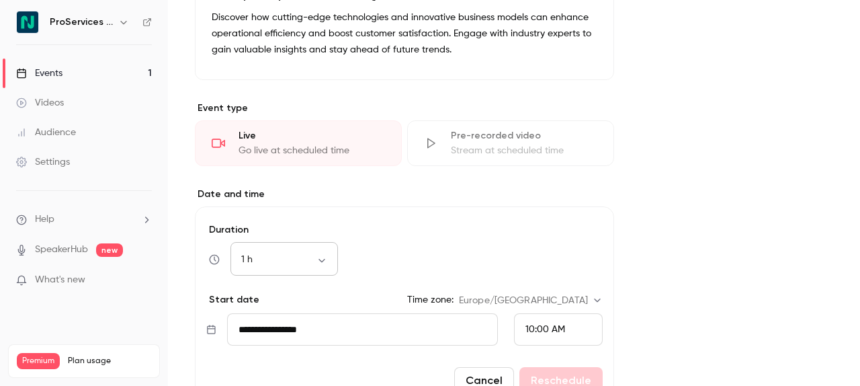
click at [309, 262] on body "**********" at bounding box center [430, 193] width 860 height 386
click at [369, 231] on div at bounding box center [430, 193] width 860 height 386
click at [240, 261] on body "**********" at bounding box center [430, 193] width 860 height 386
click at [374, 246] on div at bounding box center [430, 193] width 860 height 386
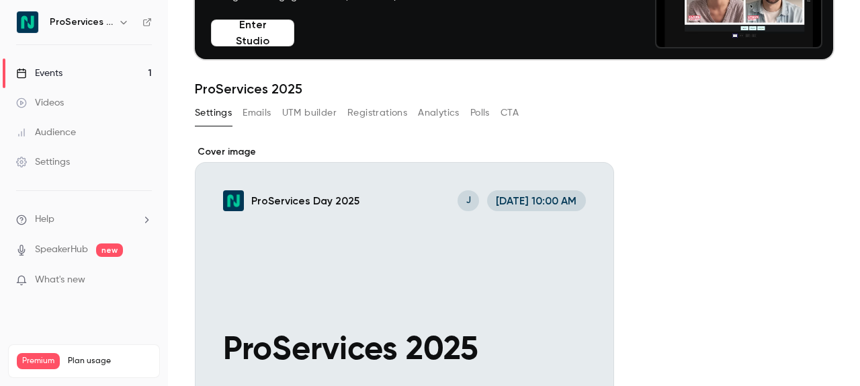
scroll to position [138, 0]
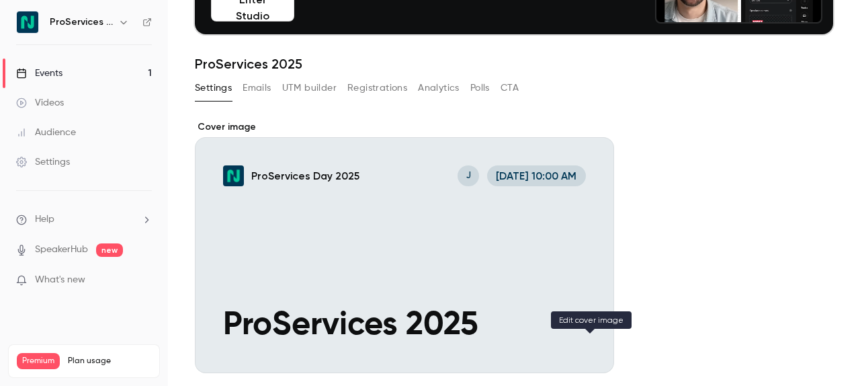
click at [588, 344] on icon "Cover image" at bounding box center [589, 348] width 15 height 11
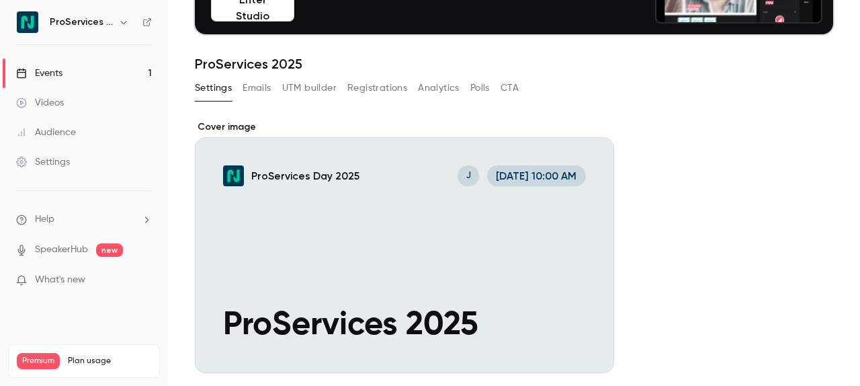
scroll to position [153, 0]
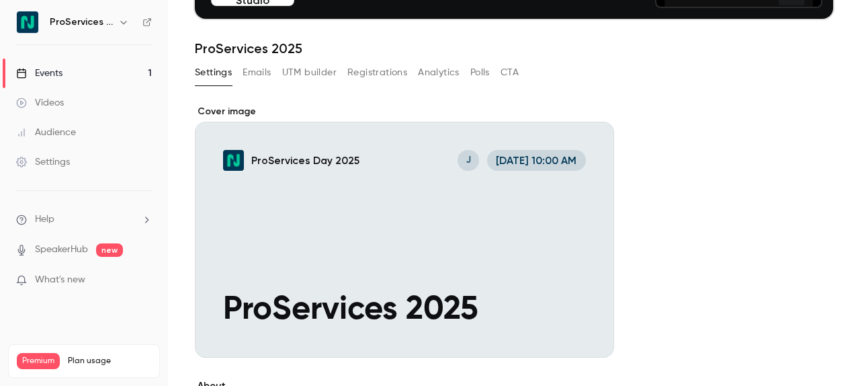
click at [353, 185] on div "Cover image" at bounding box center [404, 231] width 419 height 253
click at [0, 0] on input "ProServices Day 2025 J [DATE] 10:00 AM ProServices 2025" at bounding box center [0, 0] width 0 height 0
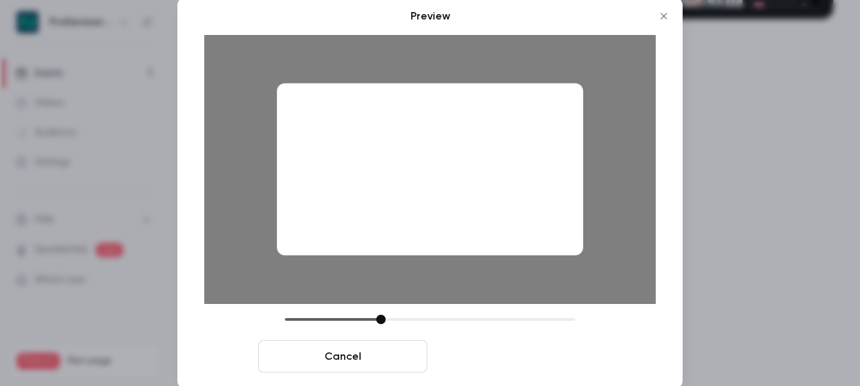
click at [495, 351] on button "Save cover" at bounding box center [517, 356] width 169 height 32
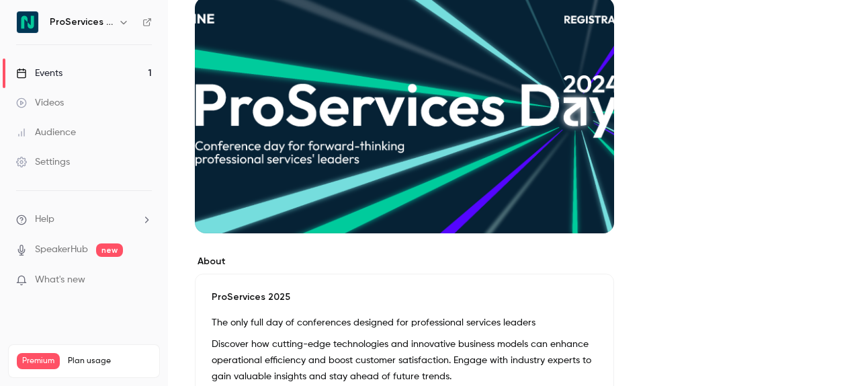
scroll to position [287, 0]
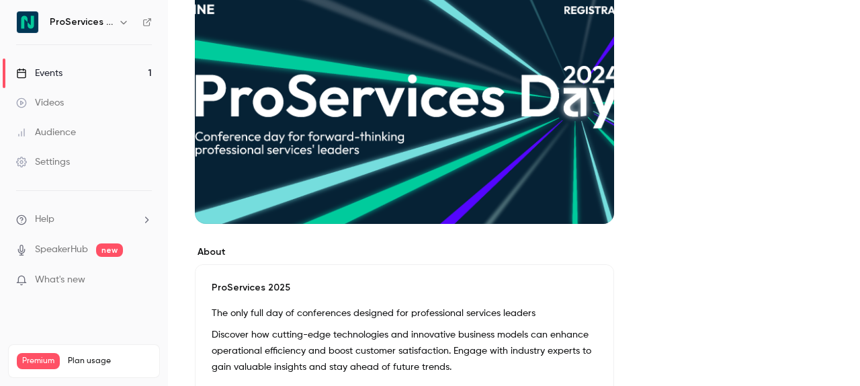
click at [604, 201] on div "Cover image" at bounding box center [404, 97] width 419 height 253
click at [0, 0] on input "Cover image" at bounding box center [0, 0] width 0 height 0
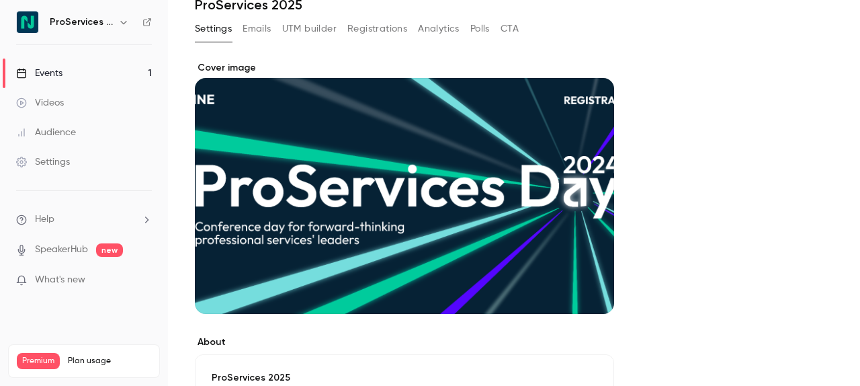
scroll to position [191, 0]
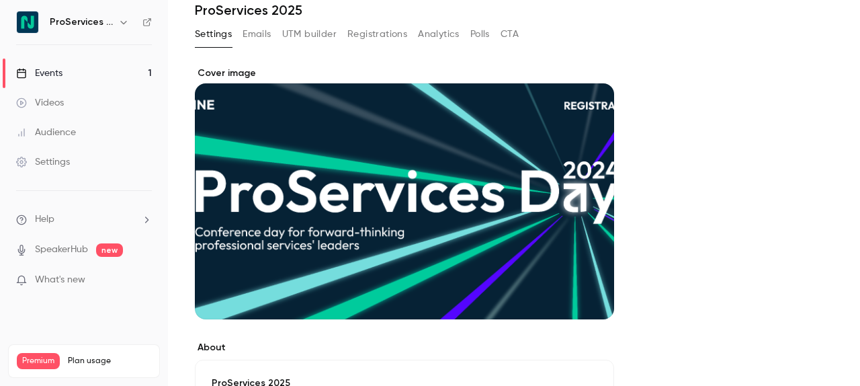
click at [369, 182] on div "Cover image" at bounding box center [404, 193] width 419 height 253
click at [0, 0] on input "Cover image" at bounding box center [0, 0] width 0 height 0
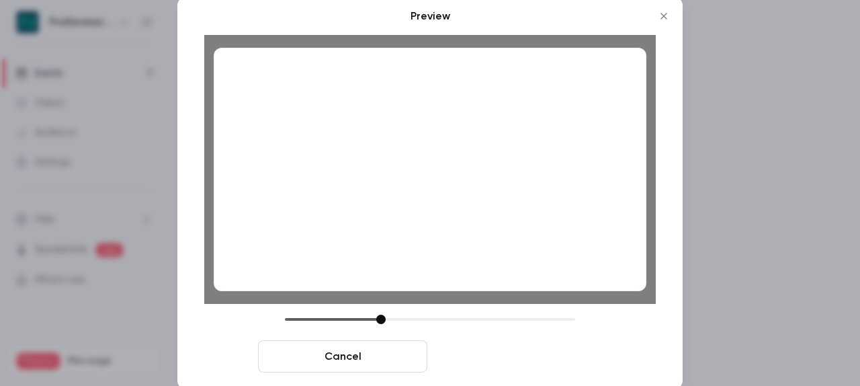
click at [484, 353] on button "Save cover" at bounding box center [517, 356] width 169 height 32
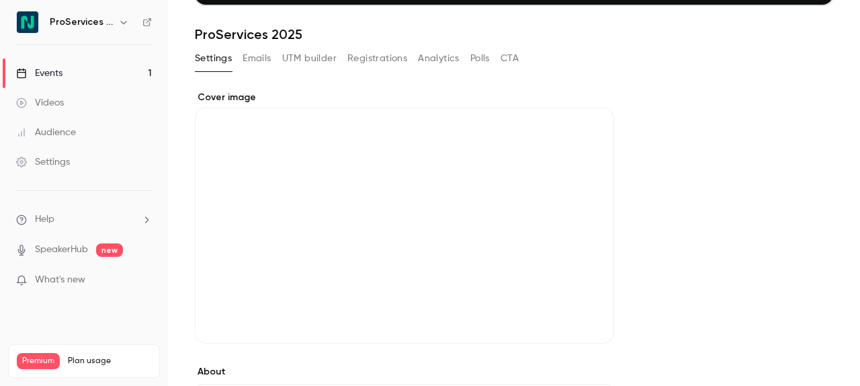
scroll to position [169, 0]
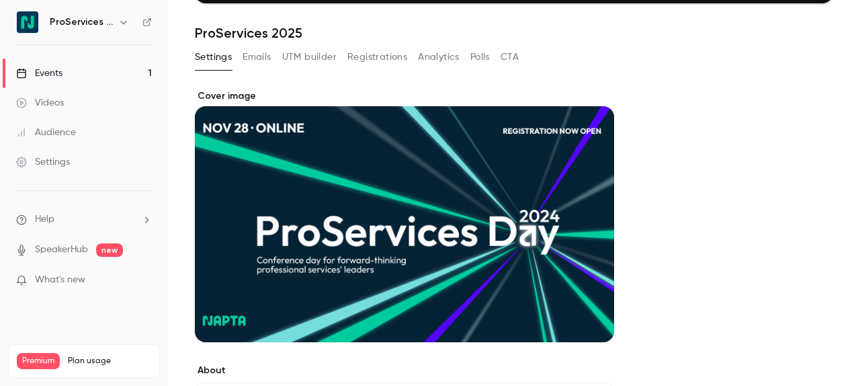
click at [262, 60] on button "Emails" at bounding box center [257, 56] width 28 height 21
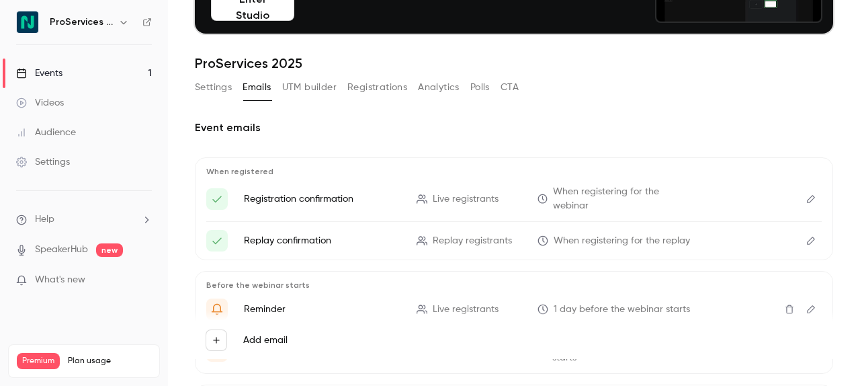
scroll to position [144, 0]
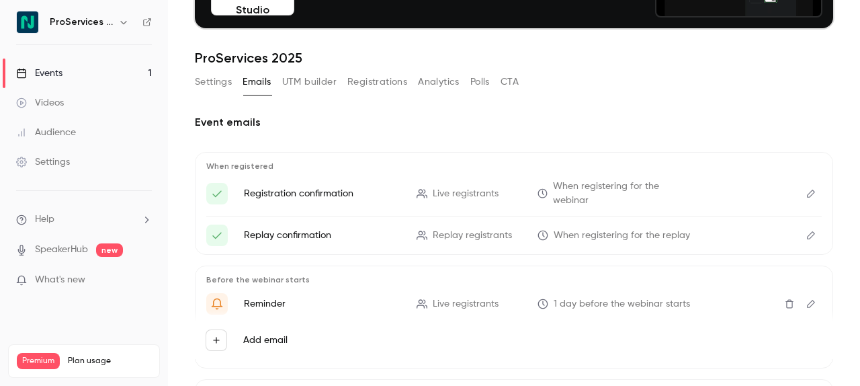
click at [372, 79] on button "Registrations" at bounding box center [377, 81] width 60 height 21
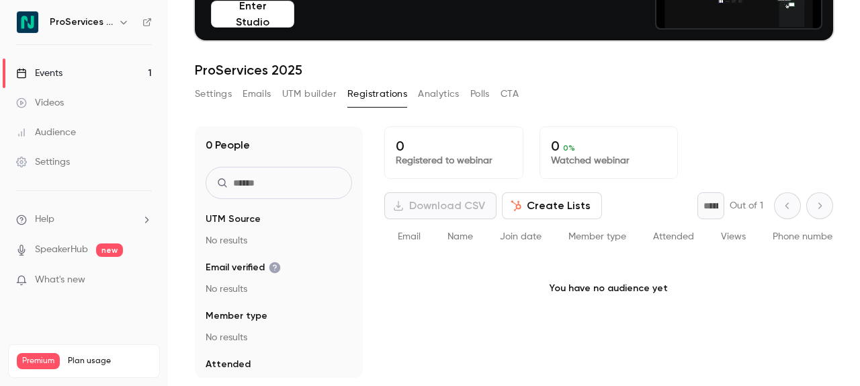
click at [471, 103] on button "Polls" at bounding box center [479, 93] width 19 height 21
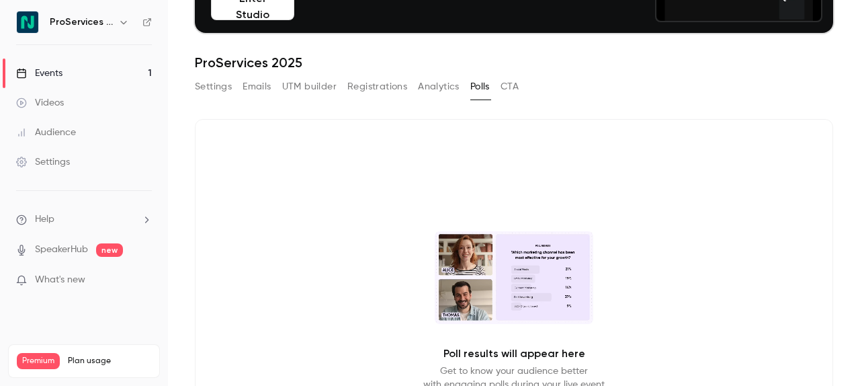
scroll to position [114, 0]
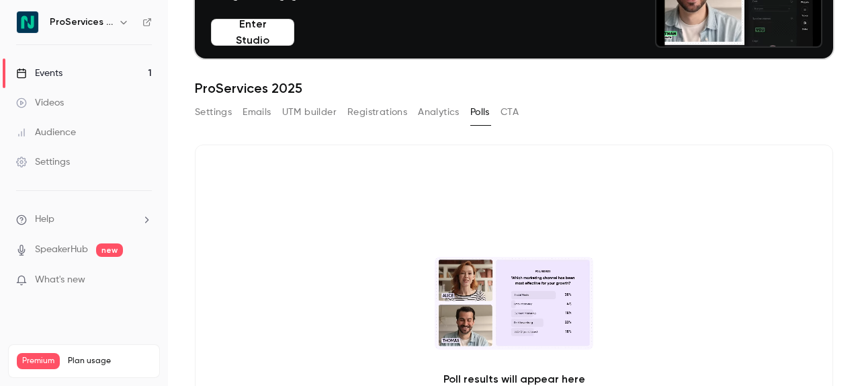
click at [439, 114] on button "Analytics" at bounding box center [439, 111] width 42 height 21
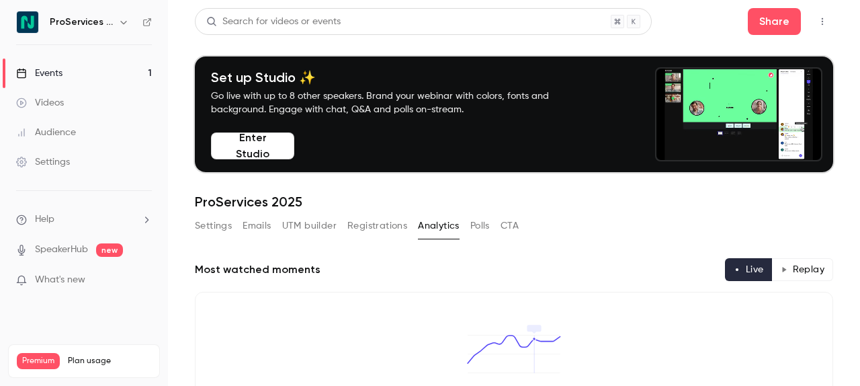
click at [507, 219] on button "CTA" at bounding box center [509, 225] width 18 height 21
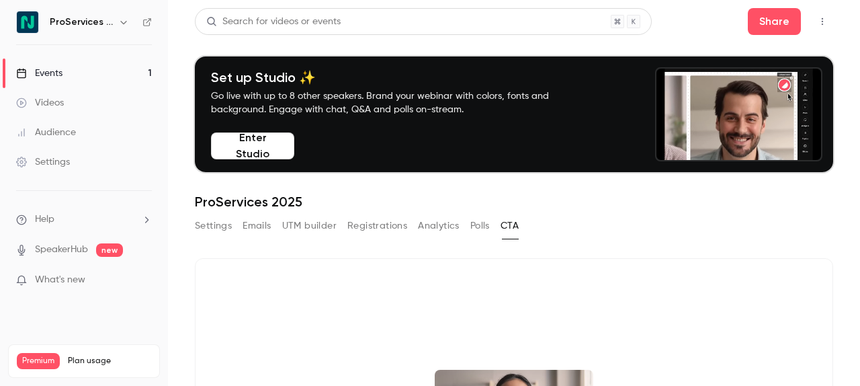
click at [249, 140] on button "Enter Studio" at bounding box center [252, 145] width 83 height 27
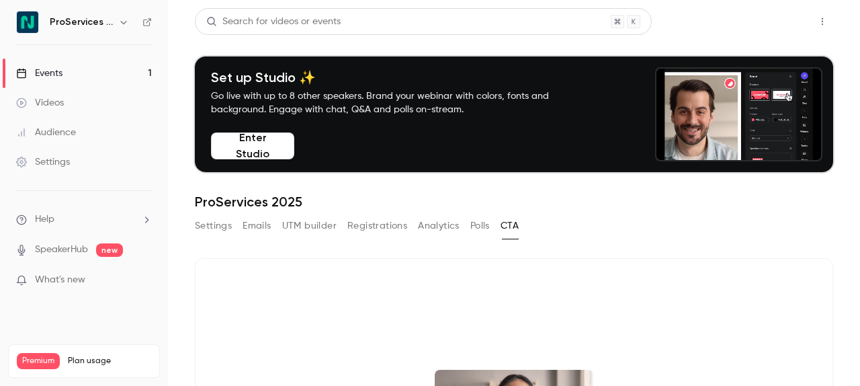
click at [770, 34] on button "Share" at bounding box center [774, 21] width 53 height 27
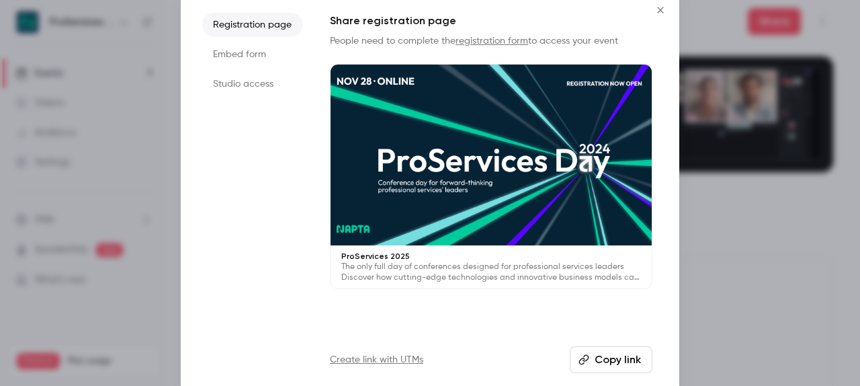
click at [603, 354] on button "Copy link" at bounding box center [611, 359] width 83 height 27
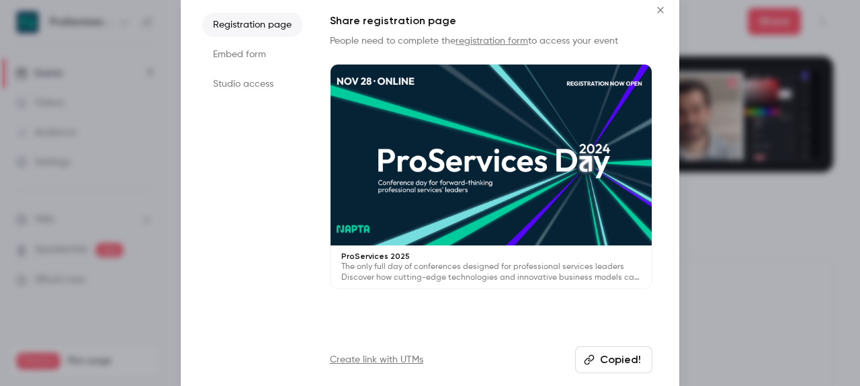
click at [731, 192] on div at bounding box center [430, 193] width 860 height 386
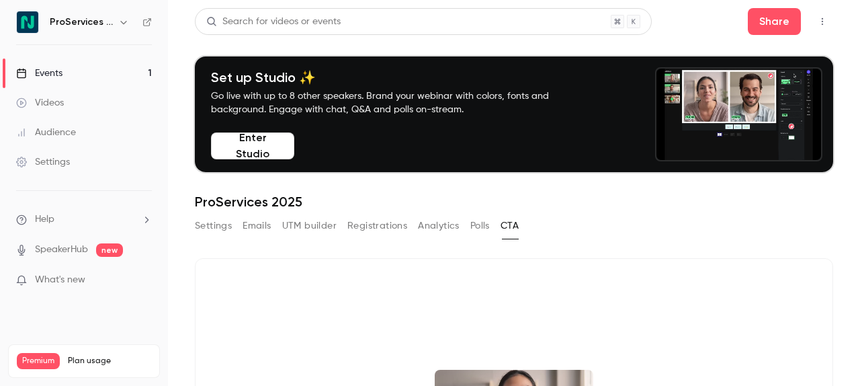
click at [122, 25] on icon "button" at bounding box center [123, 22] width 11 height 11
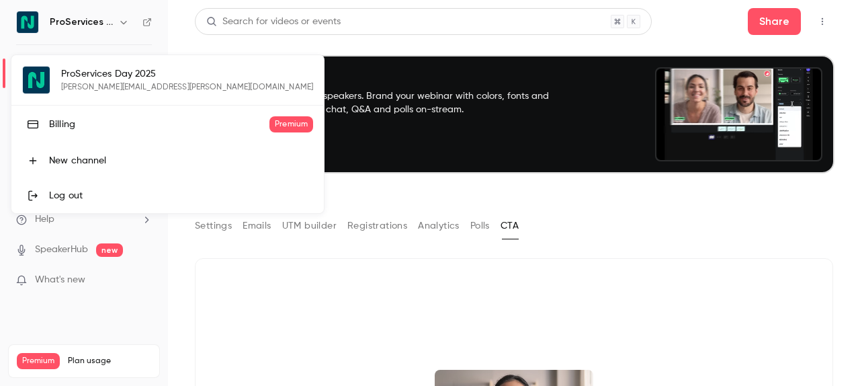
click at [198, 40] on div at bounding box center [430, 193] width 860 height 386
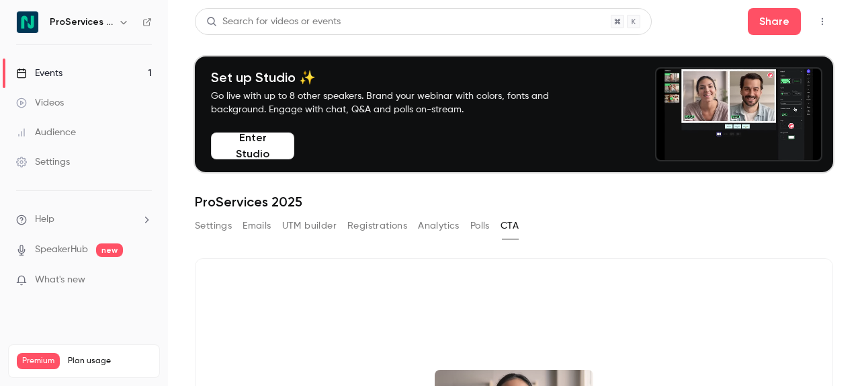
click at [144, 24] on icon at bounding box center [146, 21] width 9 height 9
click at [353, 221] on button "Registrations" at bounding box center [377, 225] width 60 height 21
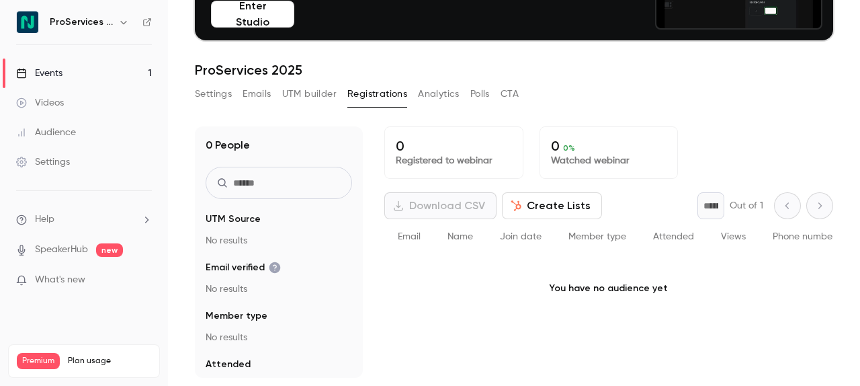
click at [77, 68] on link "Events 1" at bounding box center [84, 73] width 168 height 30
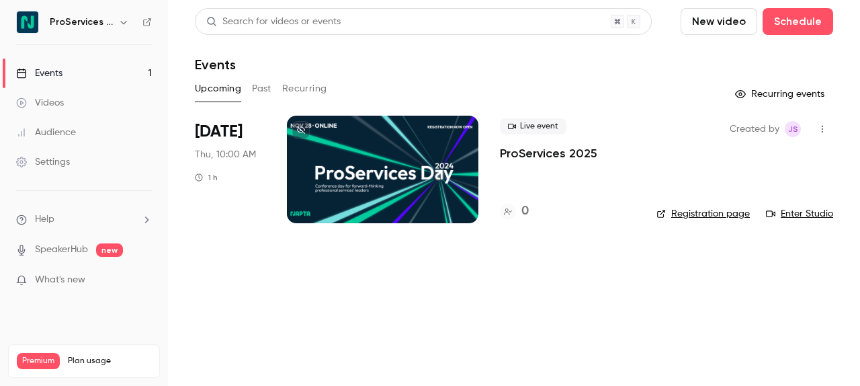
click at [726, 213] on link "Registration page" at bounding box center [702, 213] width 93 height 13
click at [539, 149] on p "ProServices 2025" at bounding box center [548, 153] width 97 height 16
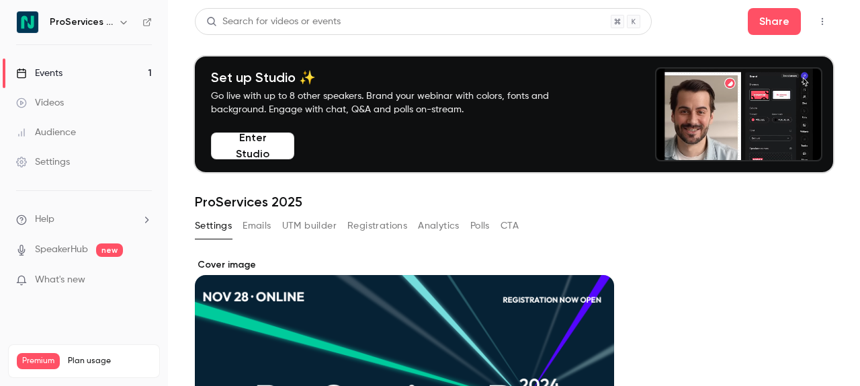
click at [269, 149] on button "Enter Studio" at bounding box center [252, 145] width 83 height 27
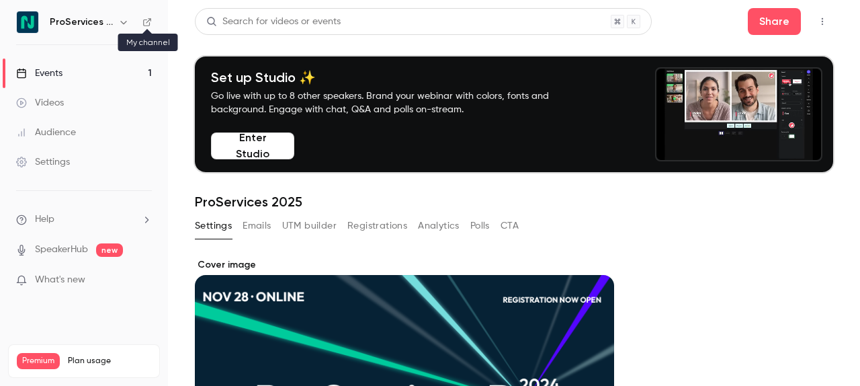
click at [150, 18] on icon at bounding box center [147, 22] width 8 height 8
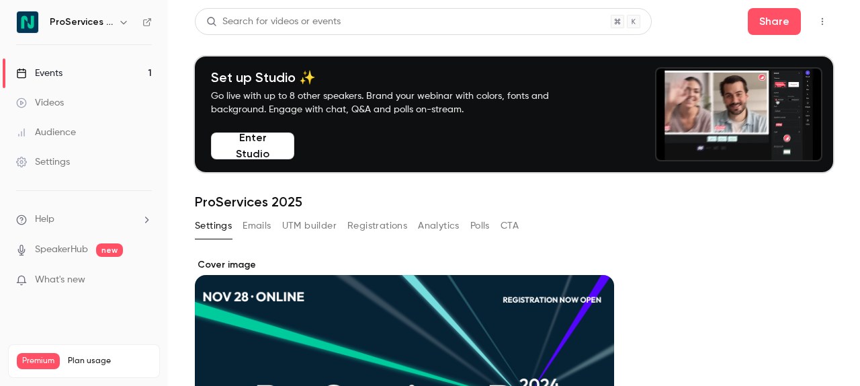
click at [121, 35] on nav "ProServices Day 2025 Events 1 Videos Audience Settings Help SpeakerHub new What…" at bounding box center [84, 193] width 168 height 386
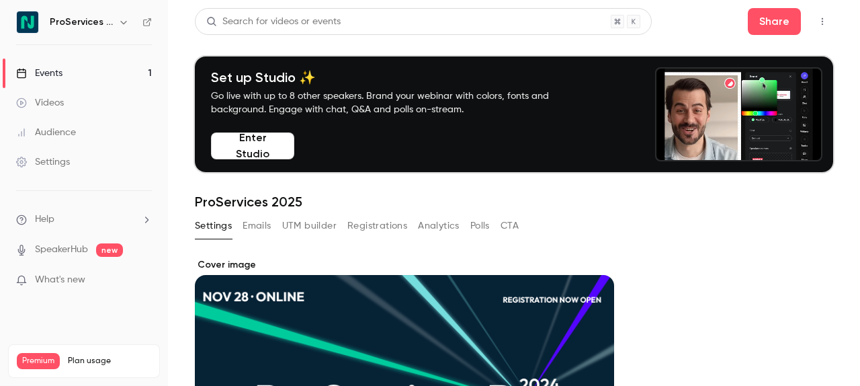
click at [121, 29] on button "button" at bounding box center [124, 22] width 16 height 16
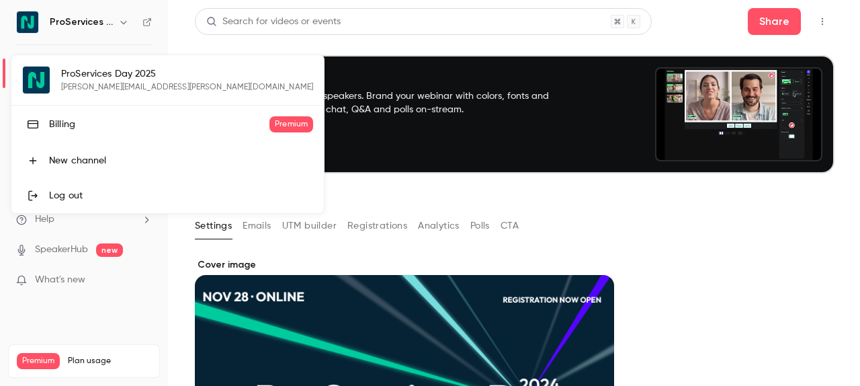
click at [121, 26] on div at bounding box center [430, 193] width 860 height 386
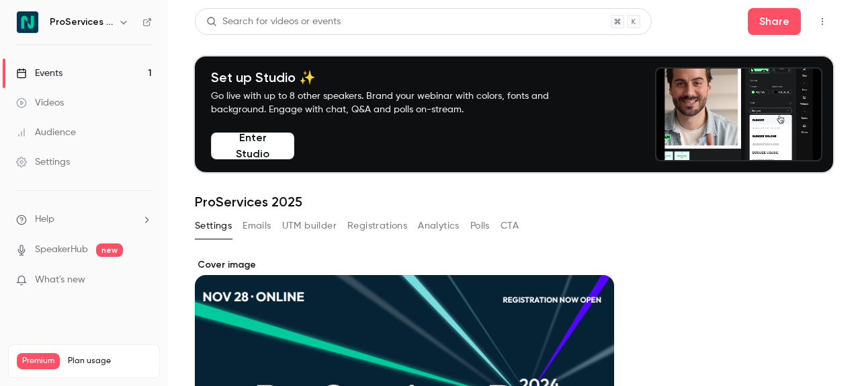
click at [99, 61] on link "Events 1" at bounding box center [84, 73] width 168 height 30
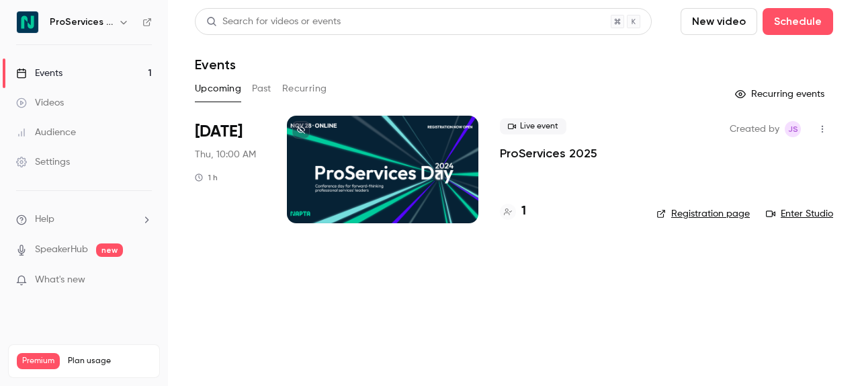
click at [374, 198] on div at bounding box center [382, 169] width 191 height 107
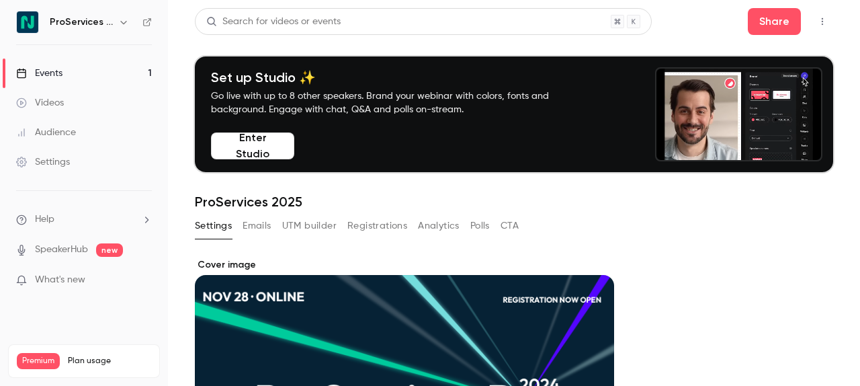
click at [95, 73] on link "Events 1" at bounding box center [84, 73] width 168 height 30
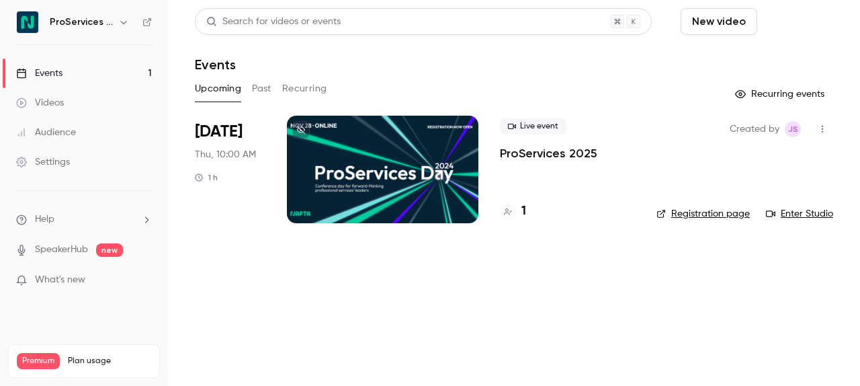
click at [794, 30] on button "Schedule" at bounding box center [797, 21] width 71 height 27
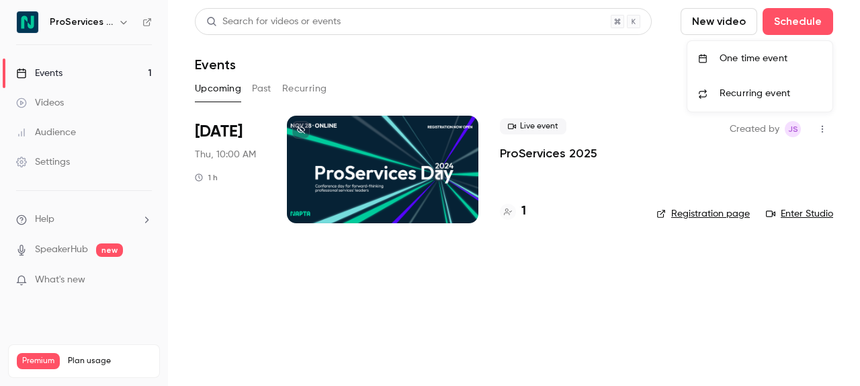
click at [734, 61] on div "One time event" at bounding box center [770, 58] width 102 height 13
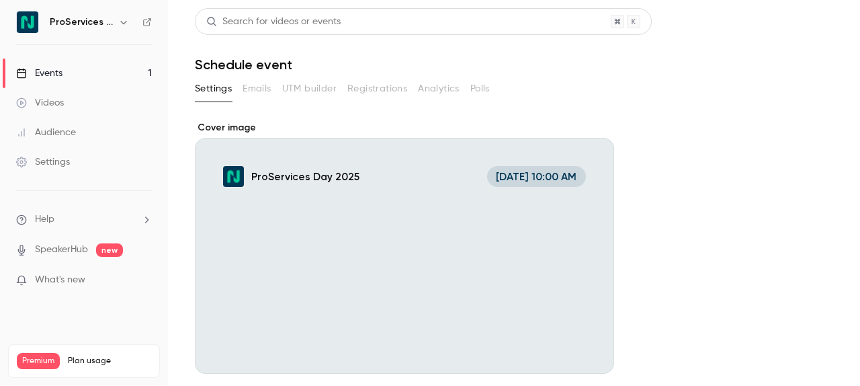
scroll to position [235, 0]
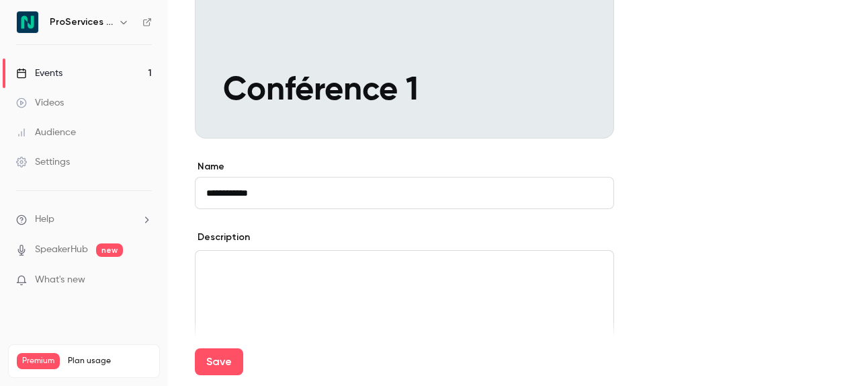
type input "**********"
click at [333, 340] on div "Save" at bounding box center [514, 361] width 638 height 48
click at [334, 306] on div "editor" at bounding box center [404, 310] width 418 height 118
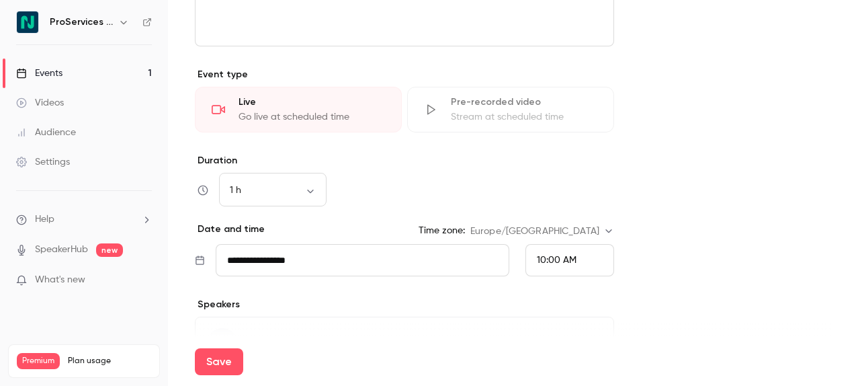
scroll to position [652, 0]
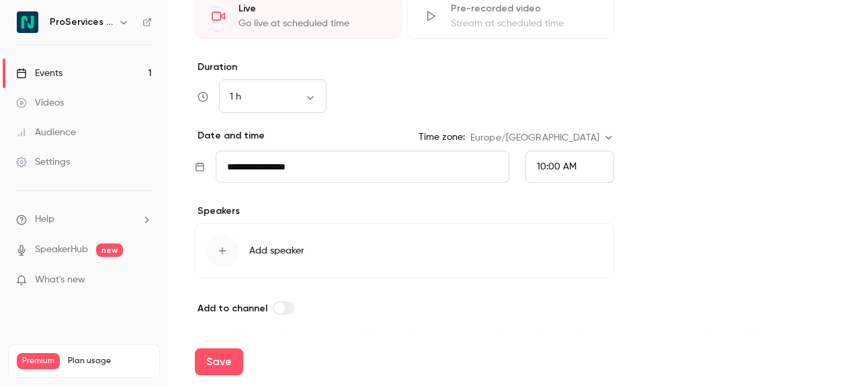
click at [336, 171] on input "**********" at bounding box center [363, 166] width 294 height 32
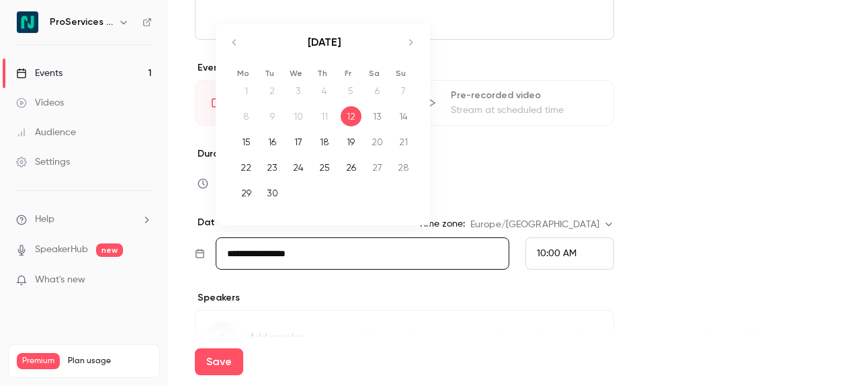
scroll to position [550, 0]
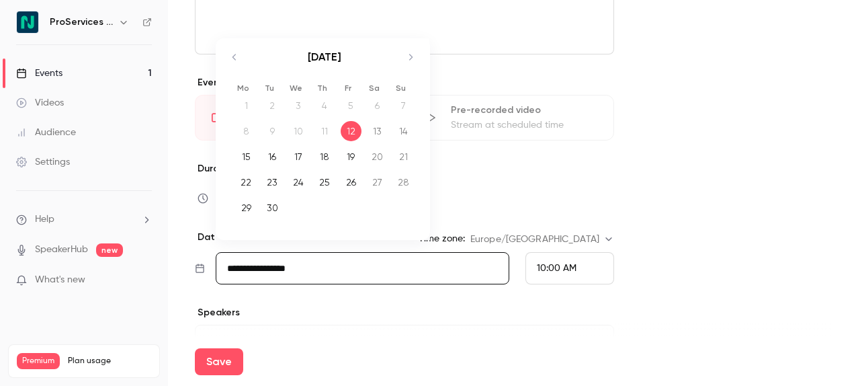
click at [406, 52] on icon "Move forward to switch to the next month." at bounding box center [410, 57] width 16 height 16
click at [406, 58] on icon "Move forward to switch to the next month." at bounding box center [410, 57] width 16 height 16
click at [328, 193] on td "20" at bounding box center [325, 182] width 26 height 26
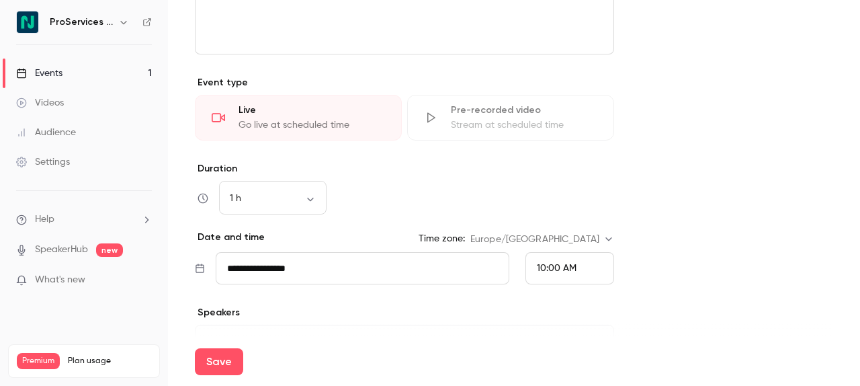
click at [304, 253] on input "**********" at bounding box center [363, 268] width 294 height 32
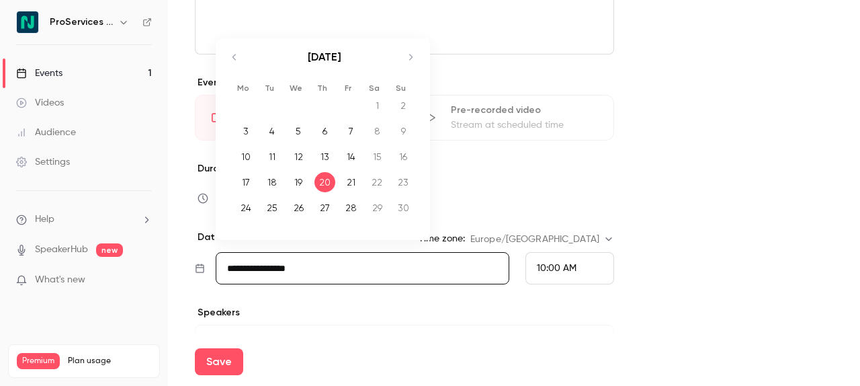
click at [318, 205] on div "27" at bounding box center [324, 208] width 21 height 20
type input "**********"
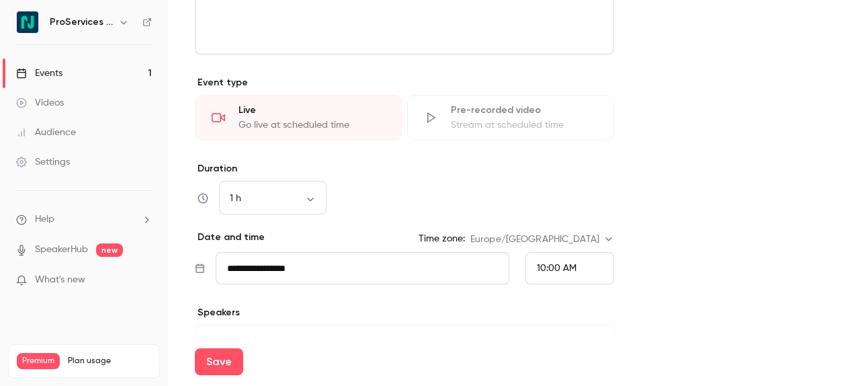
scroll to position [629, 0]
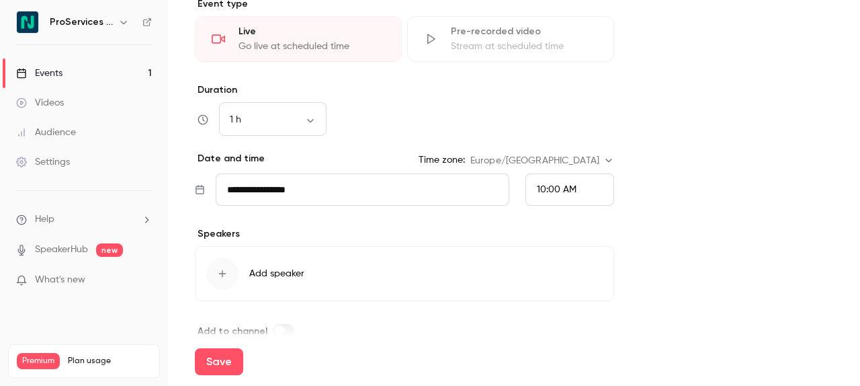
click at [550, 210] on div "**********" at bounding box center [404, 52] width 419 height 572
click at [550, 201] on div "10:00 AM" at bounding box center [569, 189] width 89 height 32
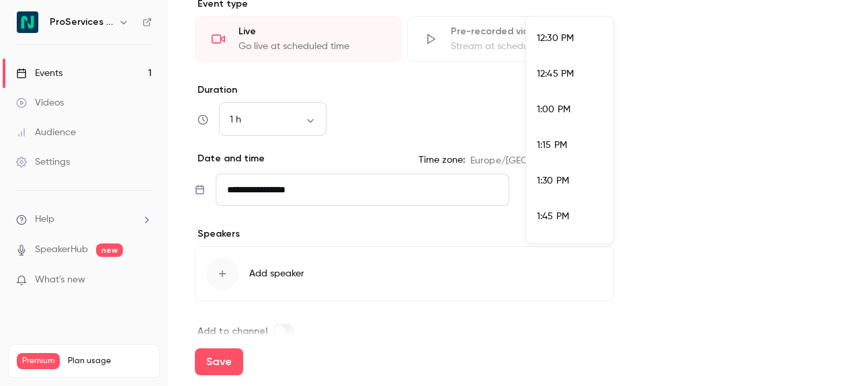
click at [559, 176] on span "1:30 PM" at bounding box center [553, 180] width 32 height 9
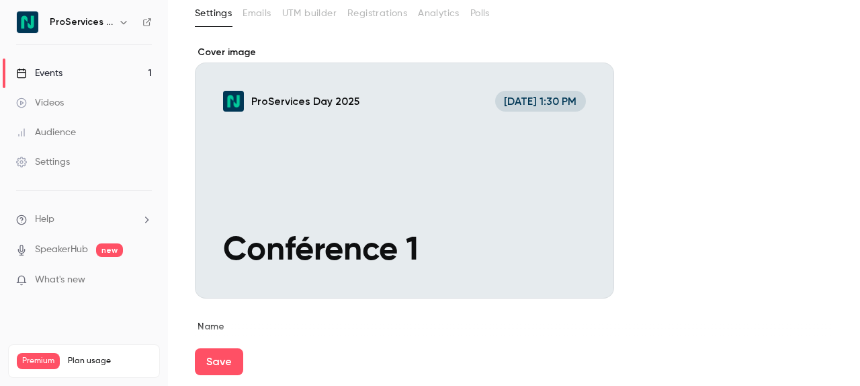
scroll to position [77, 0]
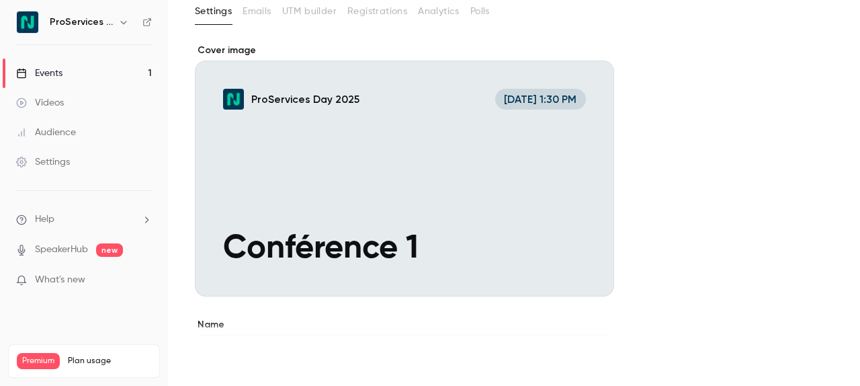
click at [224, 355] on button "Save" at bounding box center [219, 361] width 48 height 27
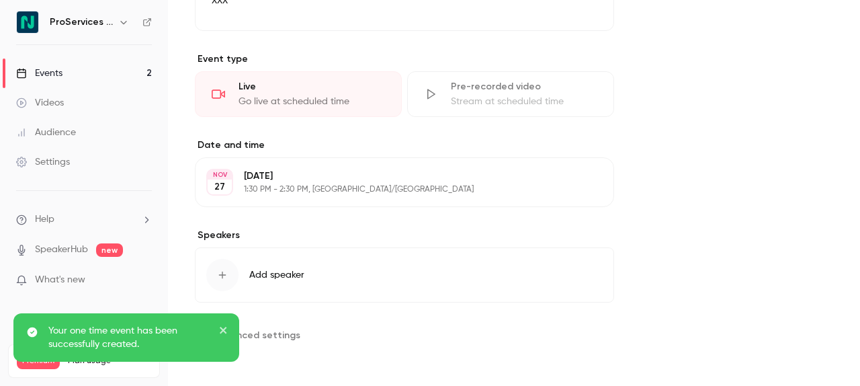
scroll to position [462, 0]
click at [226, 326] on icon "close" at bounding box center [223, 329] width 9 height 11
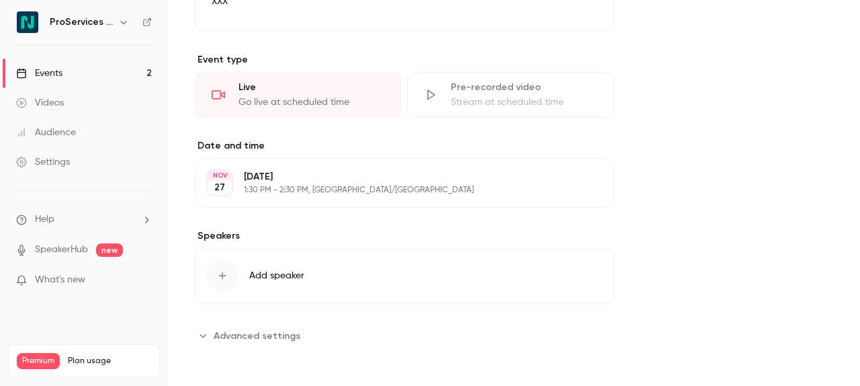
click at [266, 343] on button "Advanced settings" at bounding box center [252, 334] width 114 height 21
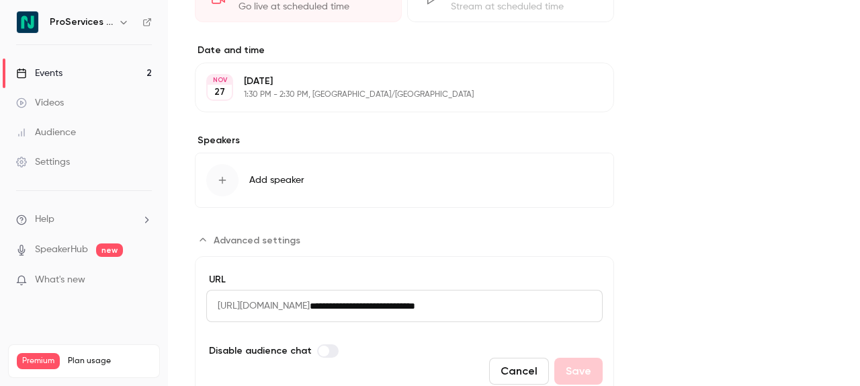
scroll to position [613, 0]
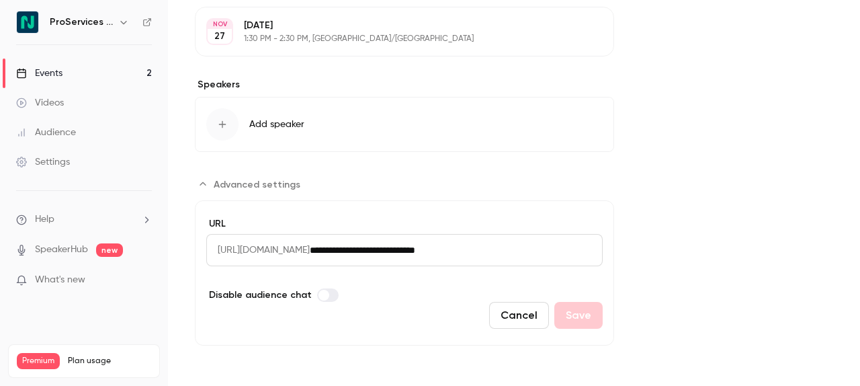
click at [472, 248] on input "**********" at bounding box center [456, 250] width 293 height 32
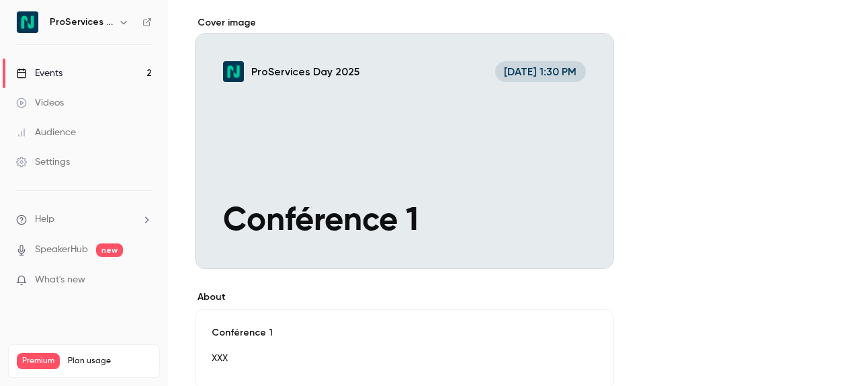
scroll to position [115, 0]
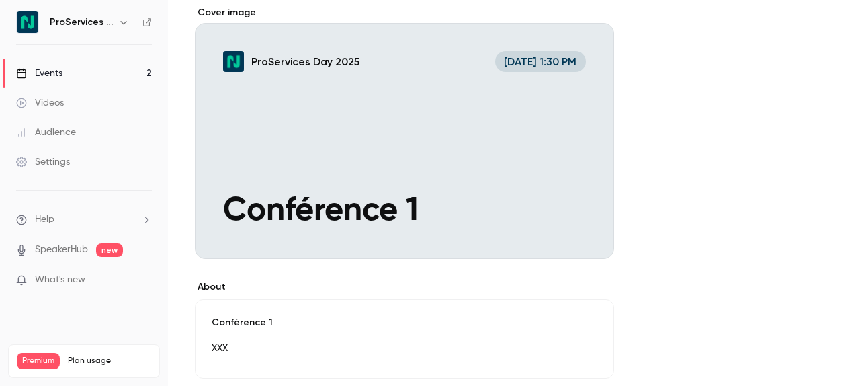
click at [595, 237] on icon "Cover image" at bounding box center [589, 234] width 15 height 11
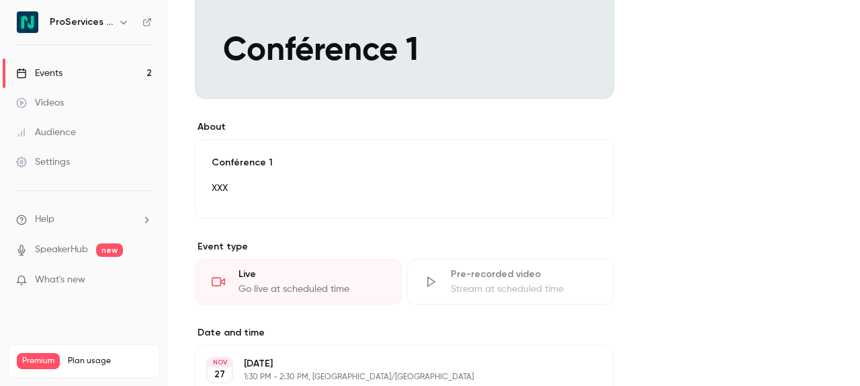
scroll to position [276, 0]
click at [586, 185] on button "Edit" at bounding box center [573, 189] width 49 height 21
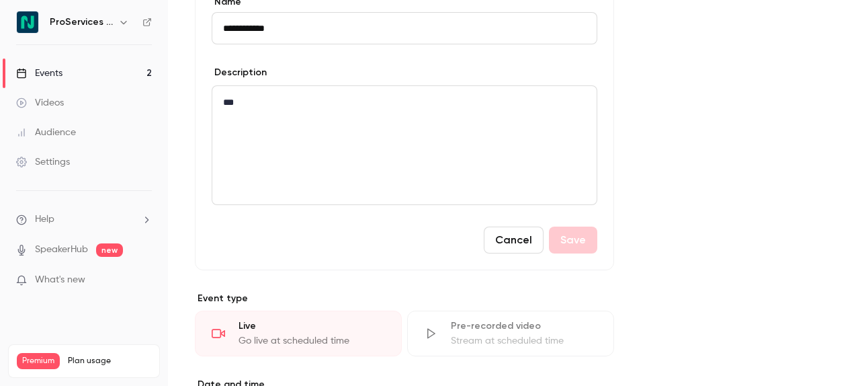
scroll to position [436, 0]
click at [519, 251] on button "Cancel" at bounding box center [514, 239] width 60 height 27
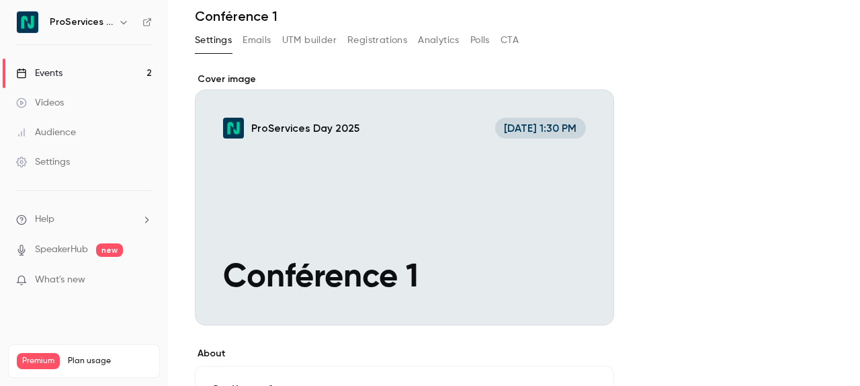
scroll to position [0, 0]
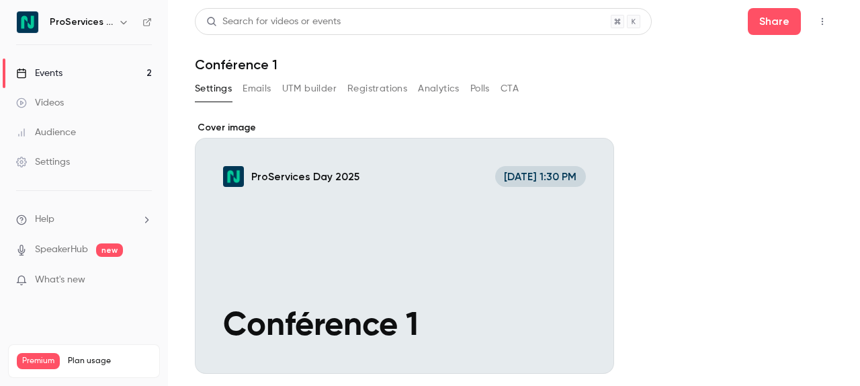
click at [272, 91] on div "Settings Emails UTM builder Registrations Analytics Polls CTA" at bounding box center [357, 88] width 324 height 21
click at [268, 91] on button "Emails" at bounding box center [257, 88] width 28 height 21
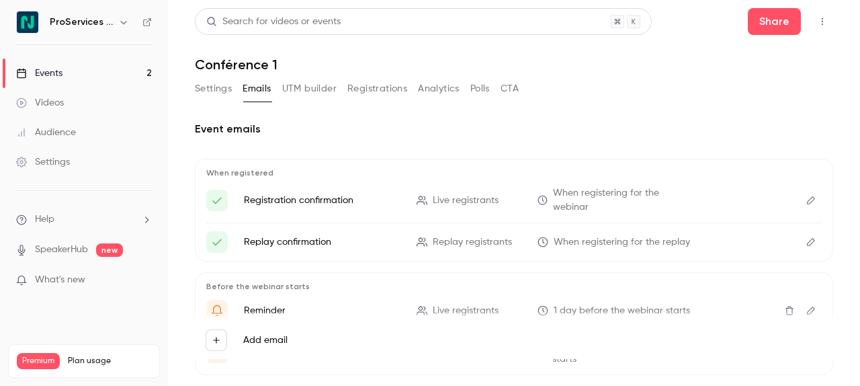
click at [314, 90] on button "UTM builder" at bounding box center [309, 88] width 54 height 21
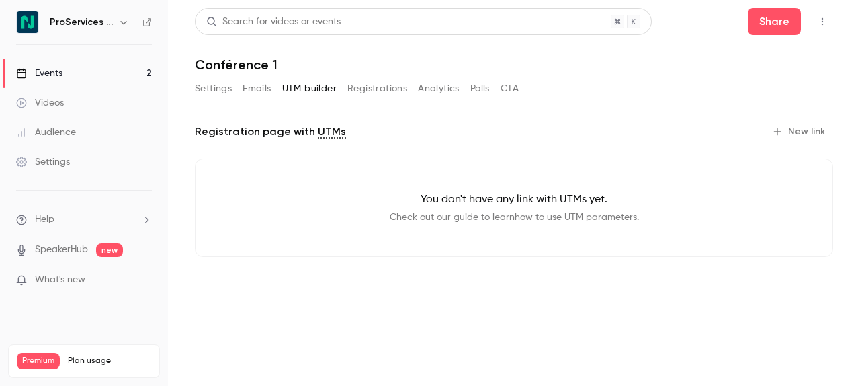
click at [378, 90] on button "Registrations" at bounding box center [377, 88] width 60 height 21
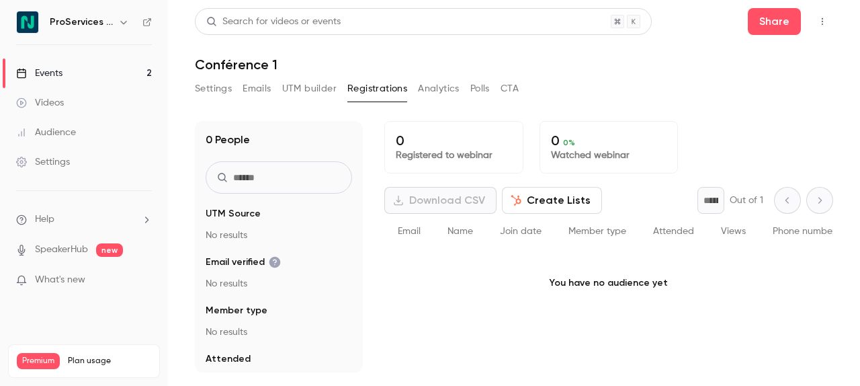
click at [426, 99] on button "Analytics" at bounding box center [439, 88] width 42 height 21
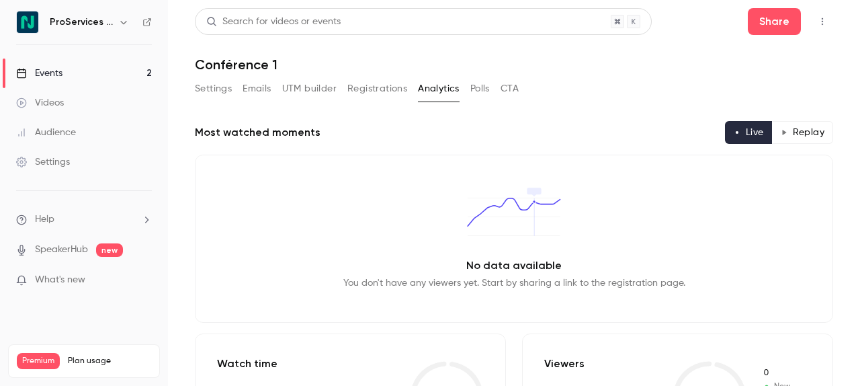
click at [483, 95] on button "Polls" at bounding box center [479, 88] width 19 height 21
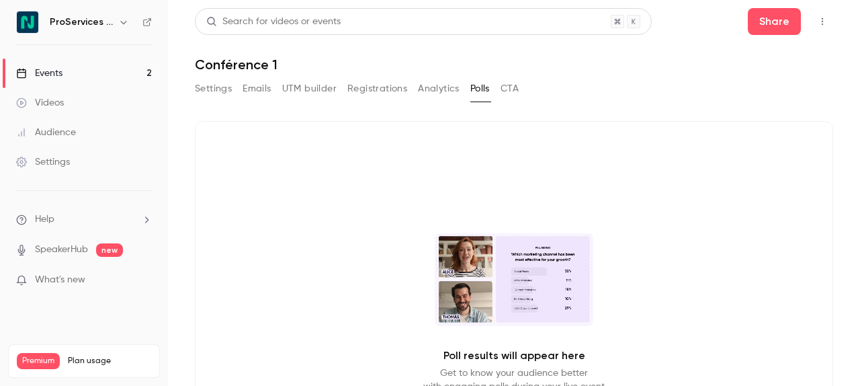
click at [509, 83] on button "CTA" at bounding box center [509, 88] width 18 height 21
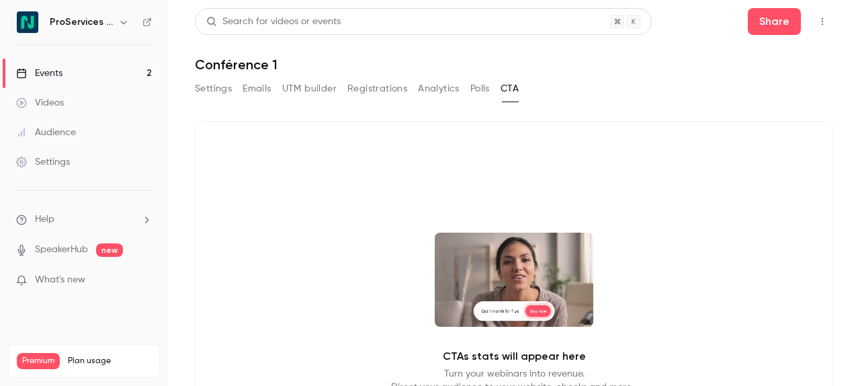
click at [797, 25] on icon "button" at bounding box center [822, 21] width 11 height 9
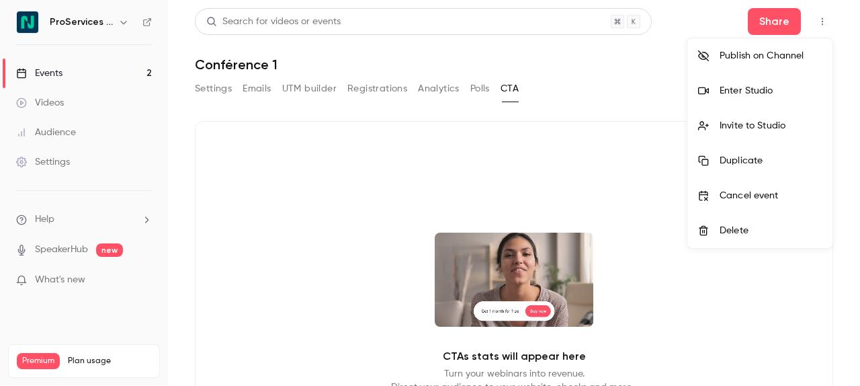
click at [778, 56] on div "Publish on Channel" at bounding box center [770, 55] width 102 height 13
click at [115, 75] on div at bounding box center [430, 193] width 860 height 386
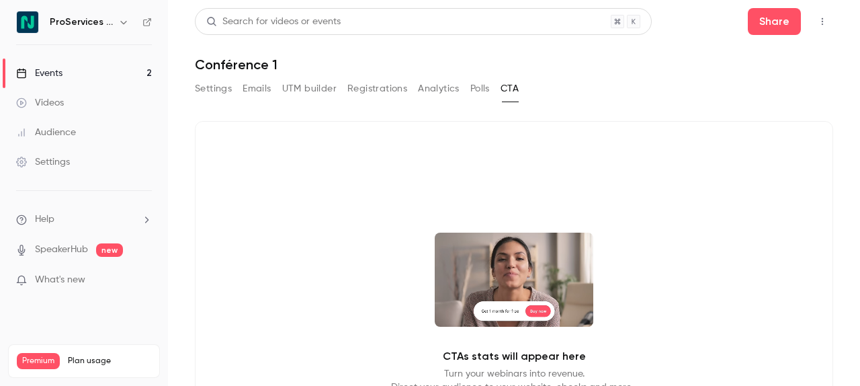
click at [135, 69] on link "Events 2" at bounding box center [84, 73] width 168 height 30
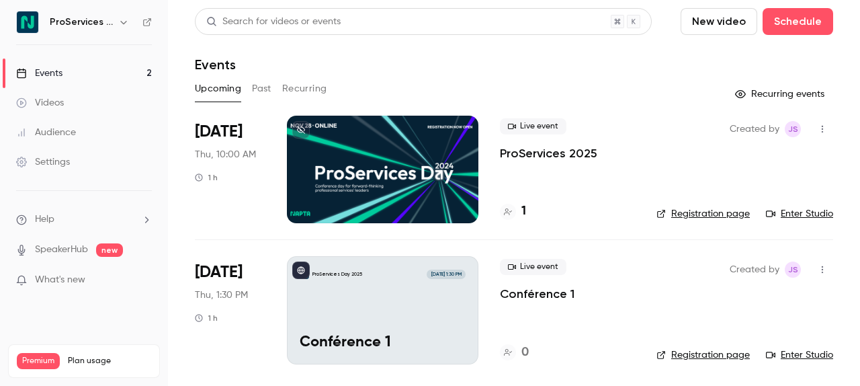
scroll to position [2, 0]
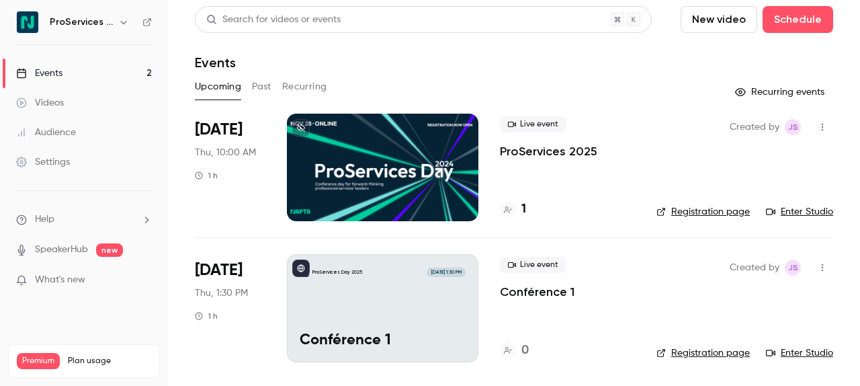
click at [692, 212] on link "Registration page" at bounding box center [702, 211] width 93 height 13
click at [797, 206] on link "Enter Studio" at bounding box center [799, 211] width 67 height 13
click at [777, 214] on link "Enter Studio" at bounding box center [799, 211] width 67 height 13
click at [688, 214] on link "Registration page" at bounding box center [702, 211] width 93 height 13
click at [790, 210] on link "Enter Studio" at bounding box center [799, 211] width 67 height 13
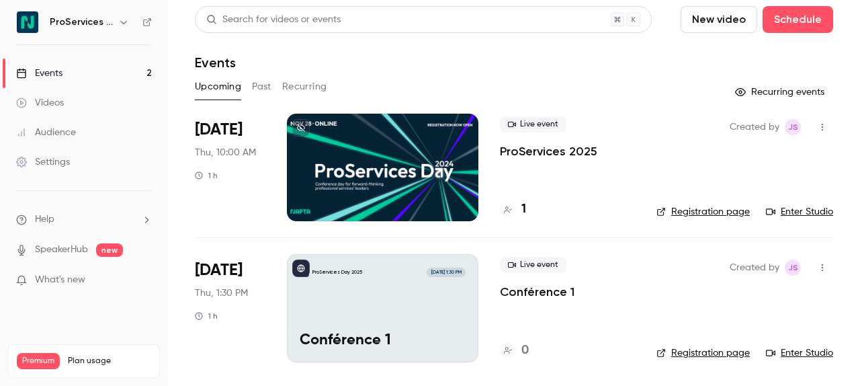
click at [693, 210] on link "Registration page" at bounding box center [702, 211] width 93 height 13
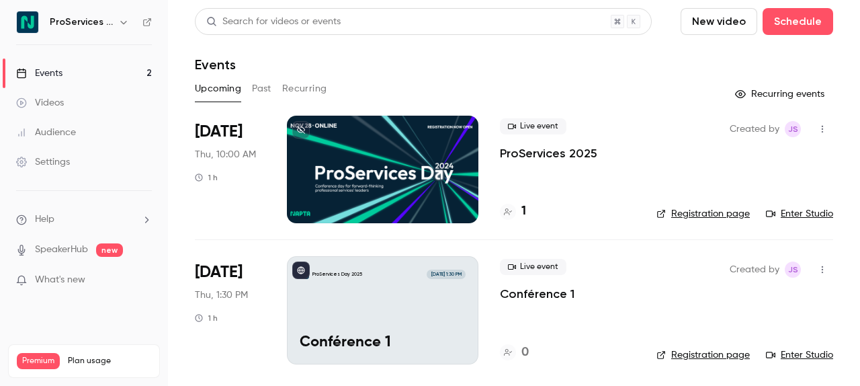
click at [797, 124] on button "button" at bounding box center [822, 128] width 21 height 21
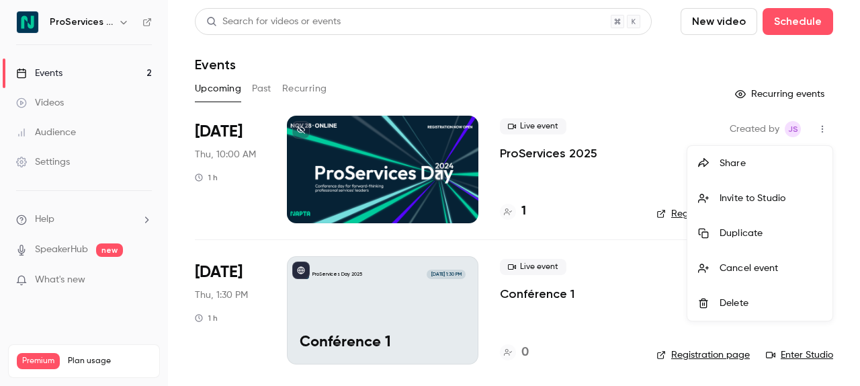
click at [104, 75] on div at bounding box center [430, 193] width 860 height 386
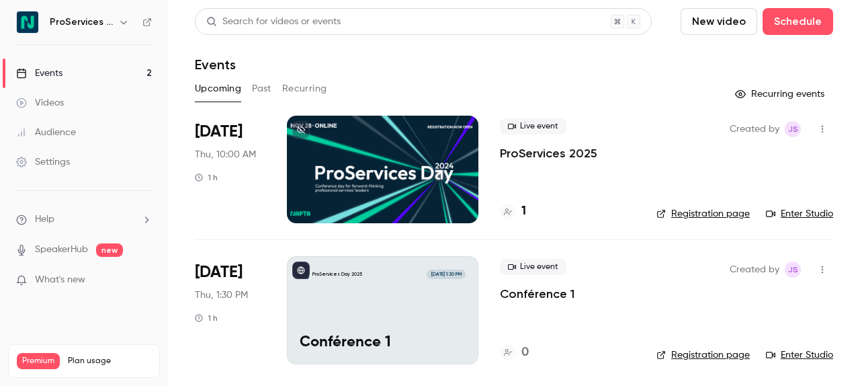
click at [797, 131] on icon "button" at bounding box center [822, 128] width 11 height 9
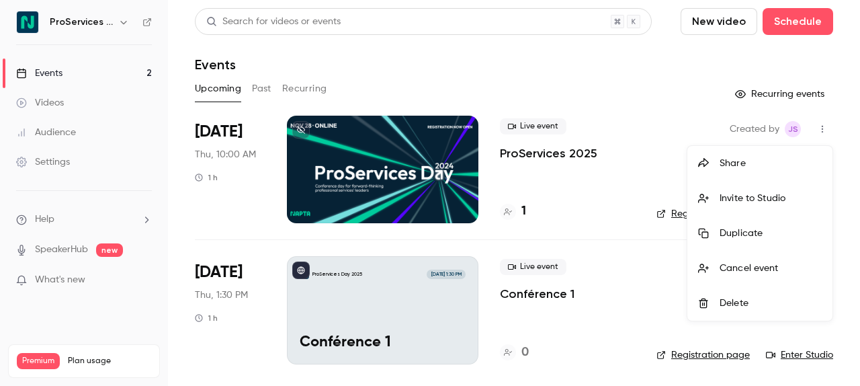
click at [741, 169] on div "Share" at bounding box center [770, 163] width 102 height 13
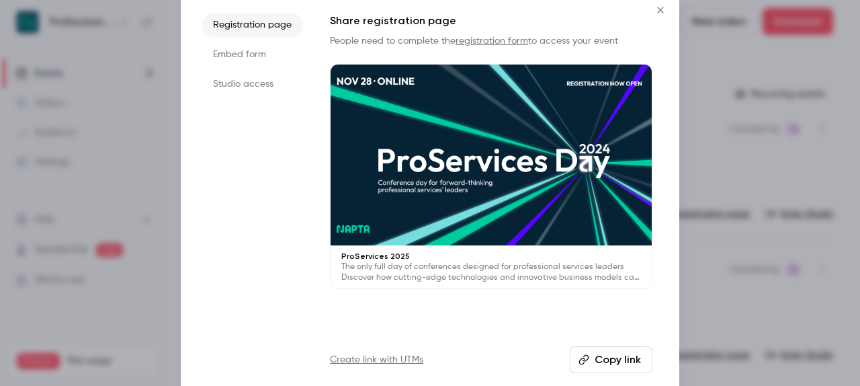
click at [603, 349] on button "Copy link" at bounding box center [611, 359] width 83 height 27
click at [670, 12] on button "Close" at bounding box center [660, 10] width 27 height 27
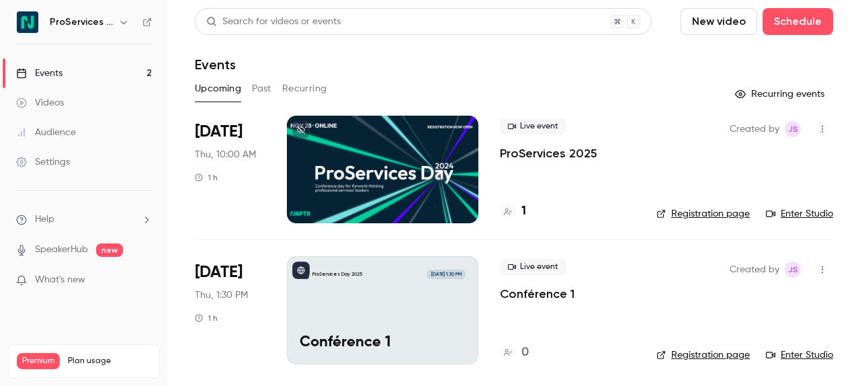
click at [81, 153] on link "Settings" at bounding box center [84, 162] width 168 height 30
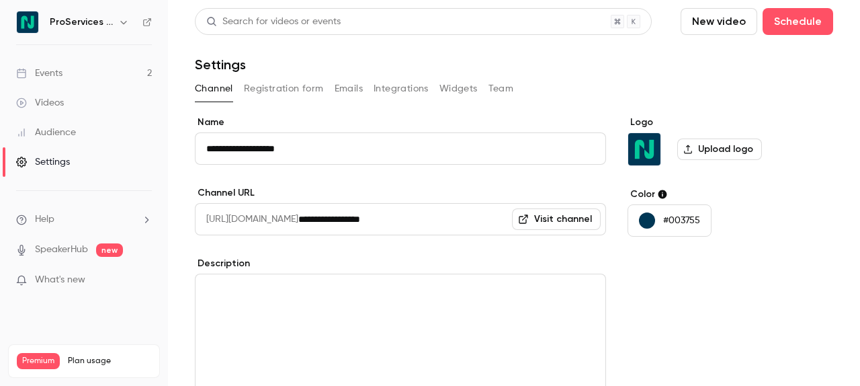
scroll to position [20, 0]
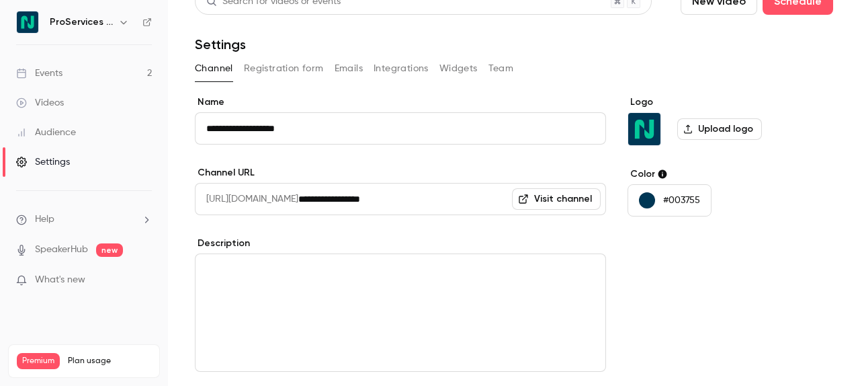
click at [85, 71] on link "Events 2" at bounding box center [84, 73] width 168 height 30
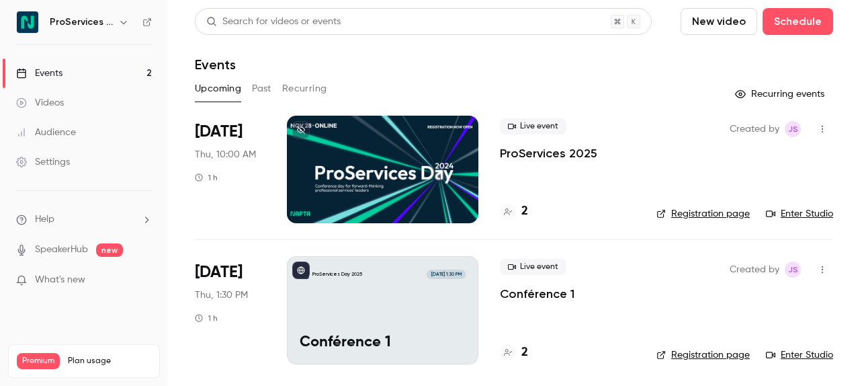
click at [526, 155] on p "ProServices 2025" at bounding box center [548, 153] width 97 height 16
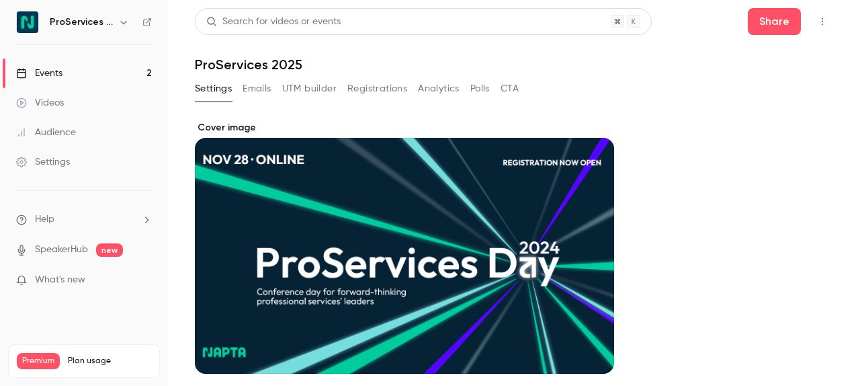
click at [113, 79] on link "Events 2" at bounding box center [84, 73] width 168 height 30
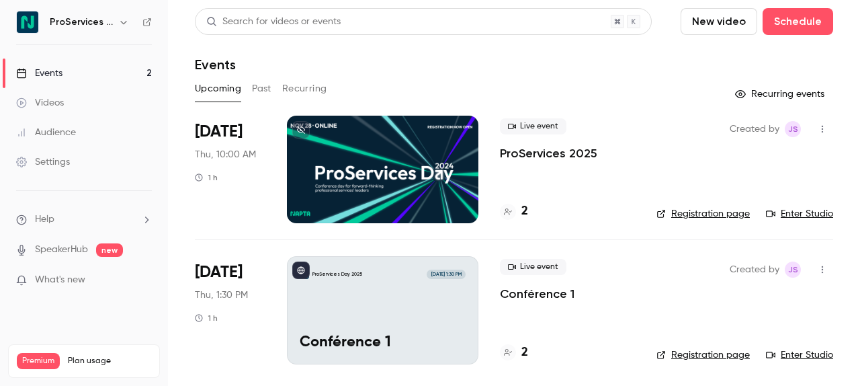
click at [688, 217] on link "Registration page" at bounding box center [702, 213] width 93 height 13
